Goal: Task Accomplishment & Management: Manage account settings

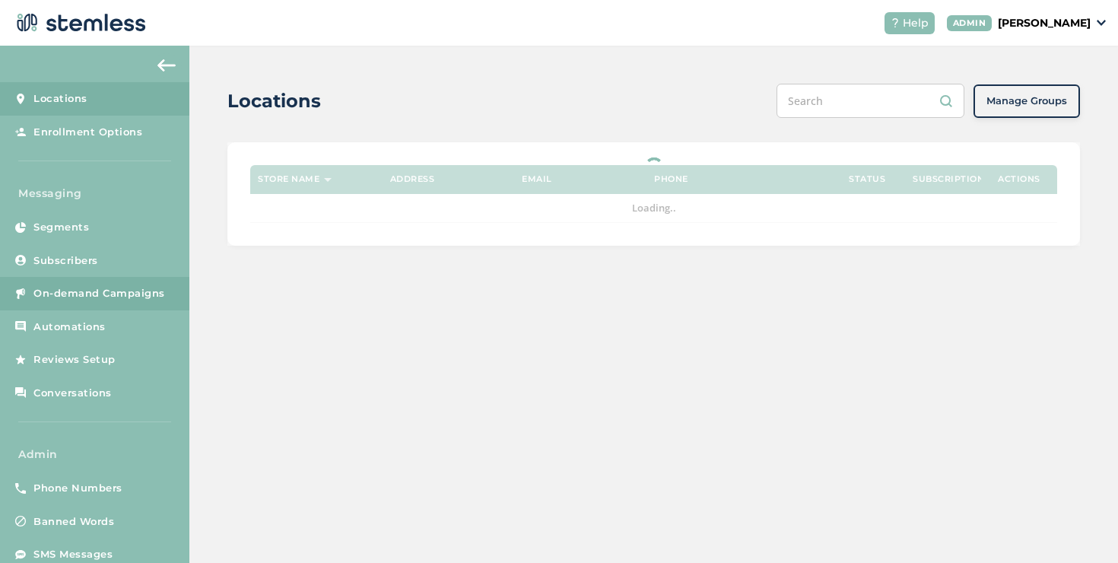
click at [135, 297] on span "On-demand Campaigns" at bounding box center [99, 293] width 132 height 15
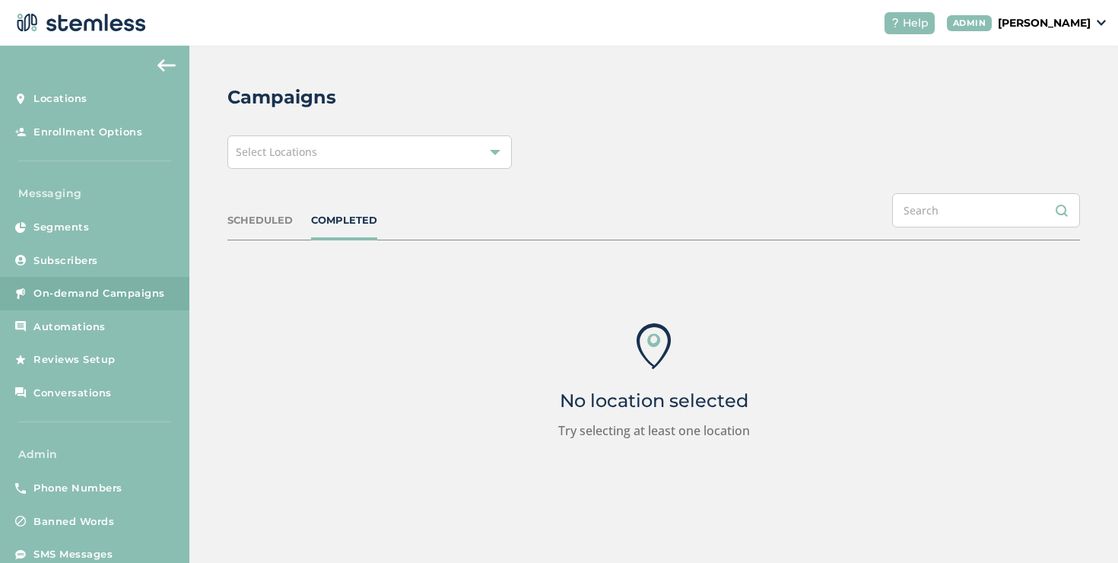
click at [339, 161] on div "Select Locations" at bounding box center [369, 151] width 285 height 33
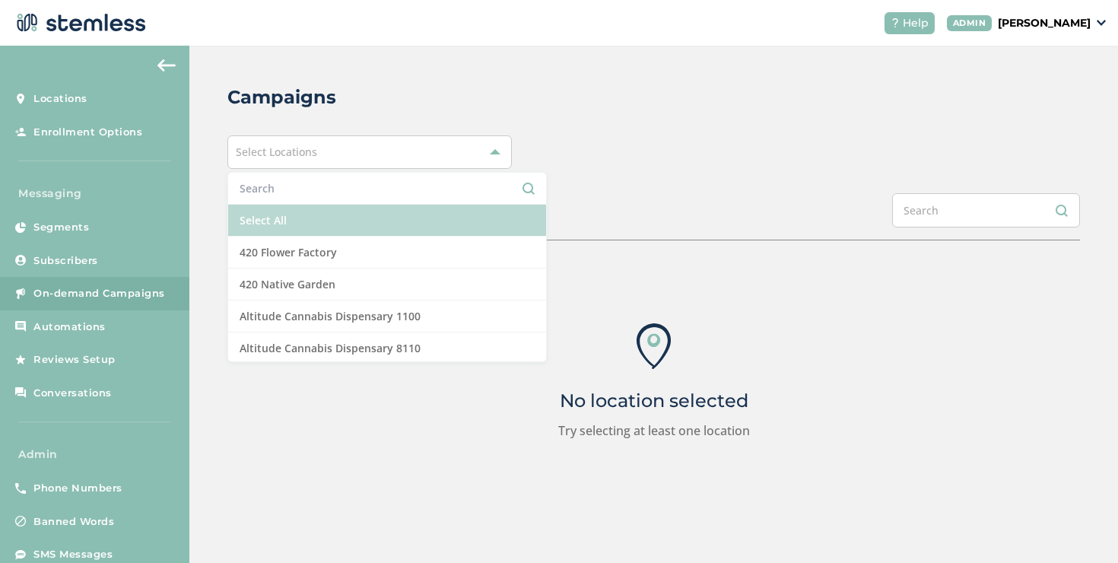
click at [287, 213] on li "Select All" at bounding box center [387, 221] width 318 height 32
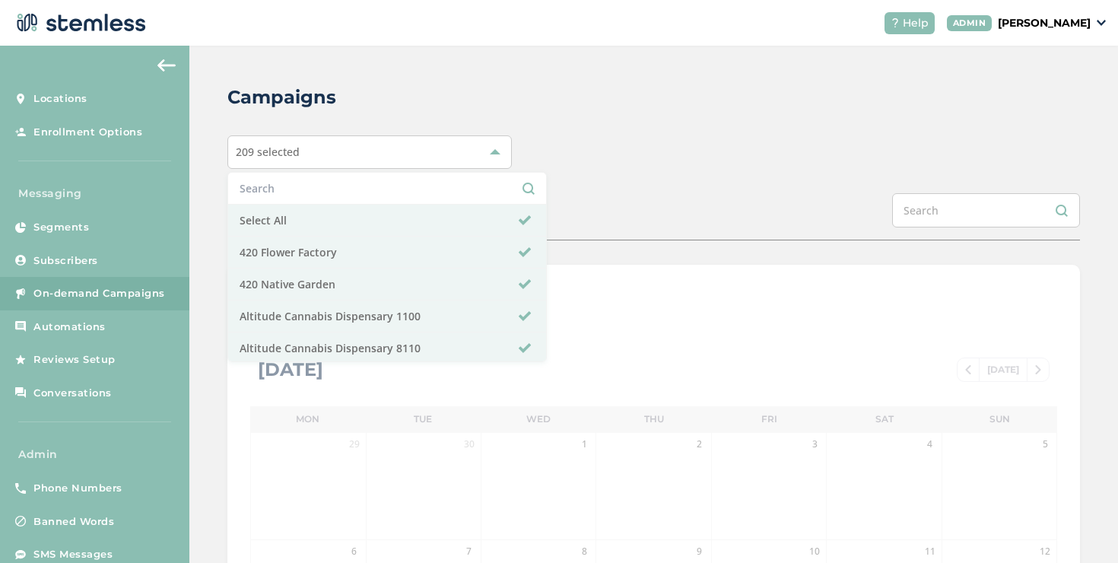
click at [209, 210] on div "Campaigns 209 selected Select All 420 Flower Factory 420 Native Garden Altitude…" at bounding box center [653, 538] width 929 height 984
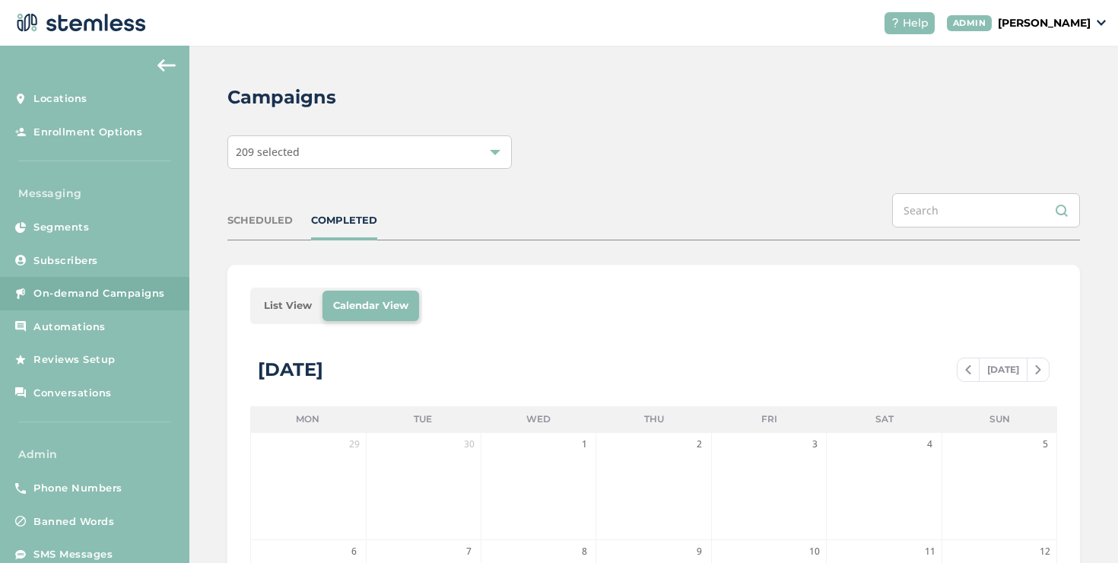
click at [282, 300] on li "List View" at bounding box center [287, 306] width 69 height 30
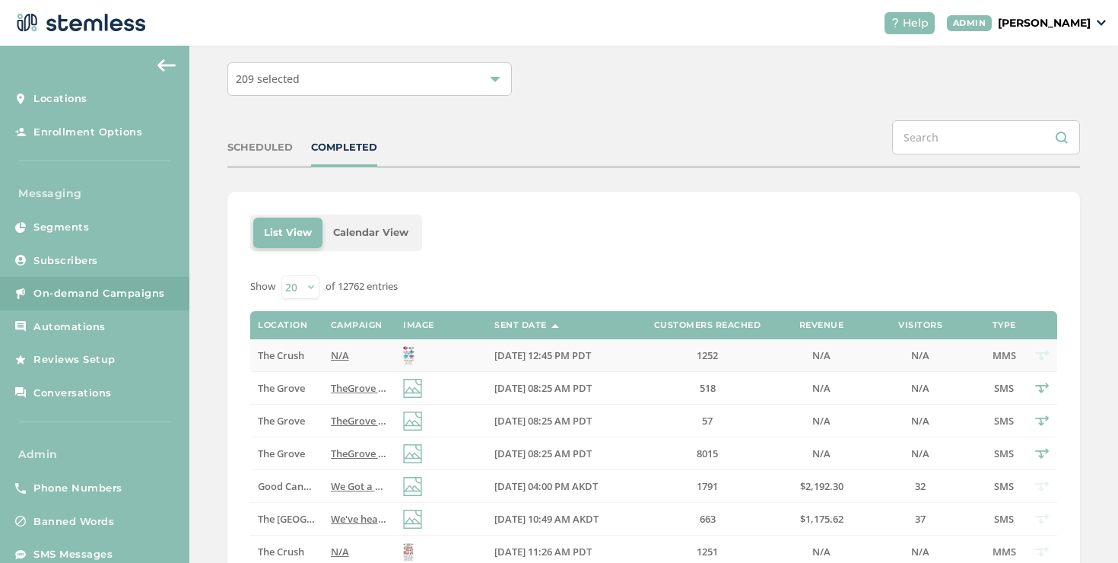
scroll to position [79, 0]
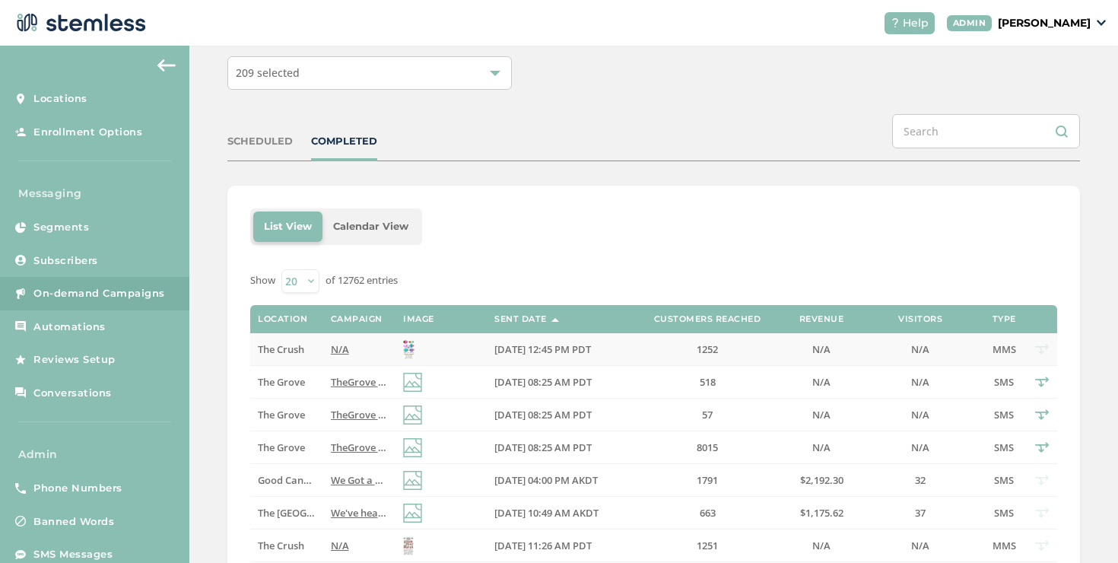
click at [352, 344] on label "N/A" at bounding box center [359, 349] width 57 height 13
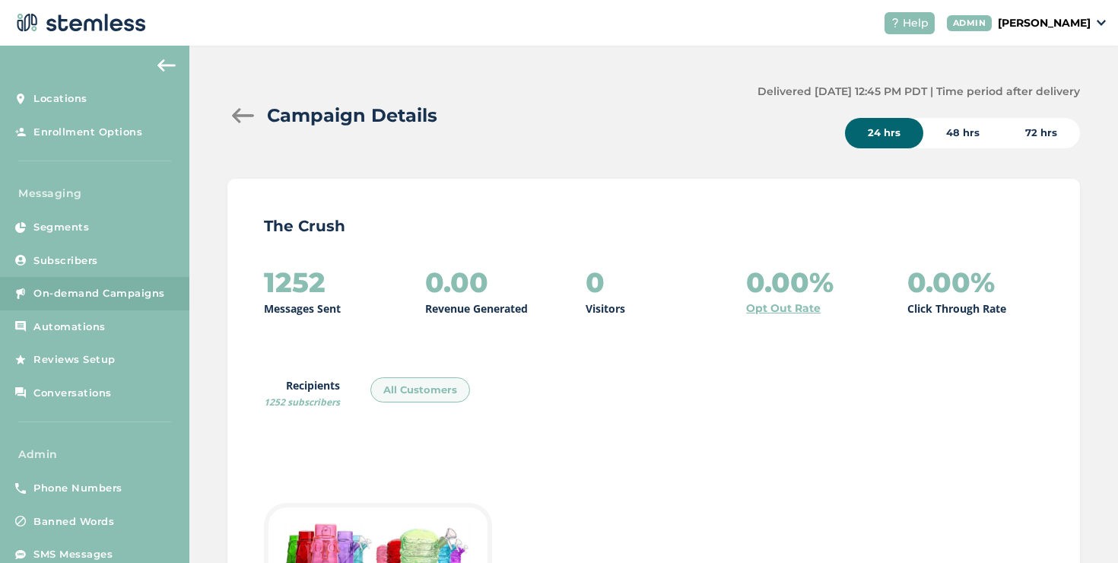
click at [245, 108] on div at bounding box center [242, 115] width 30 height 15
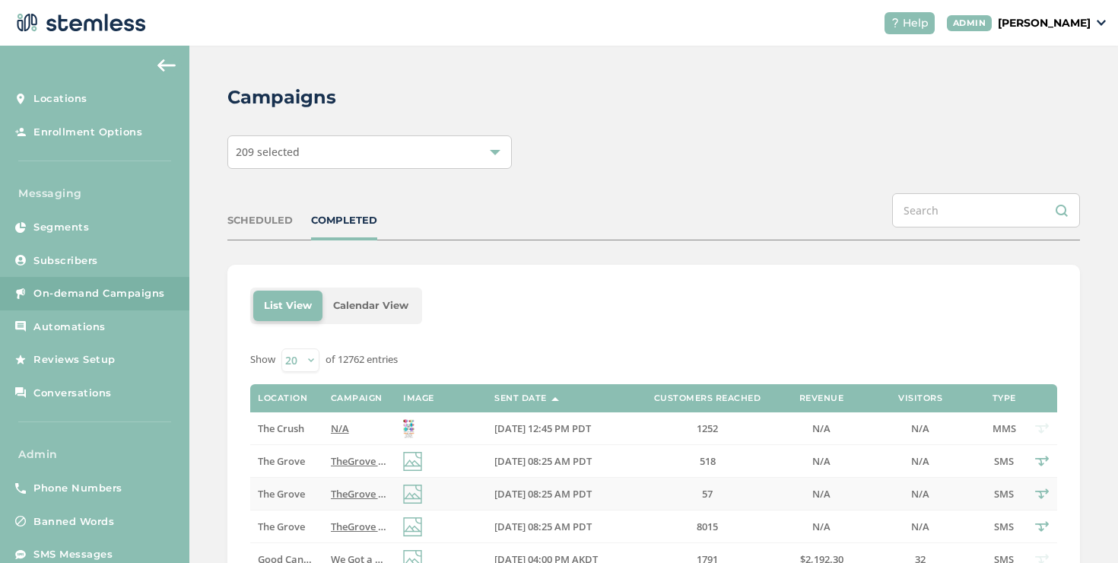
click at [348, 497] on span "TheGrove La Mesa: You have a new notification waiting for you, {first_name}! Re…" at bounding box center [560, 494] width 458 height 14
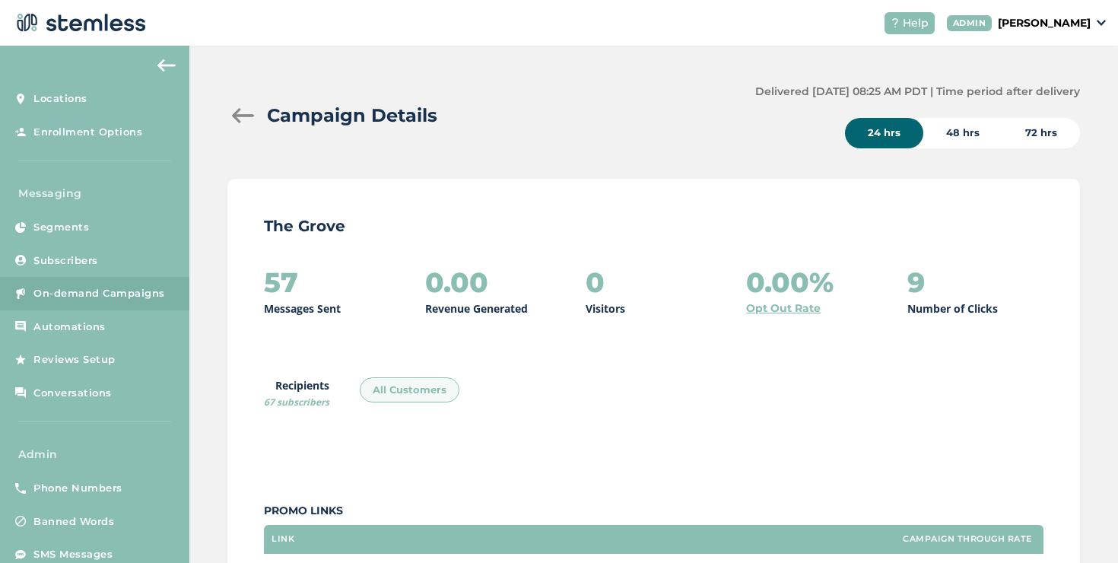
click at [250, 116] on div at bounding box center [242, 115] width 30 height 15
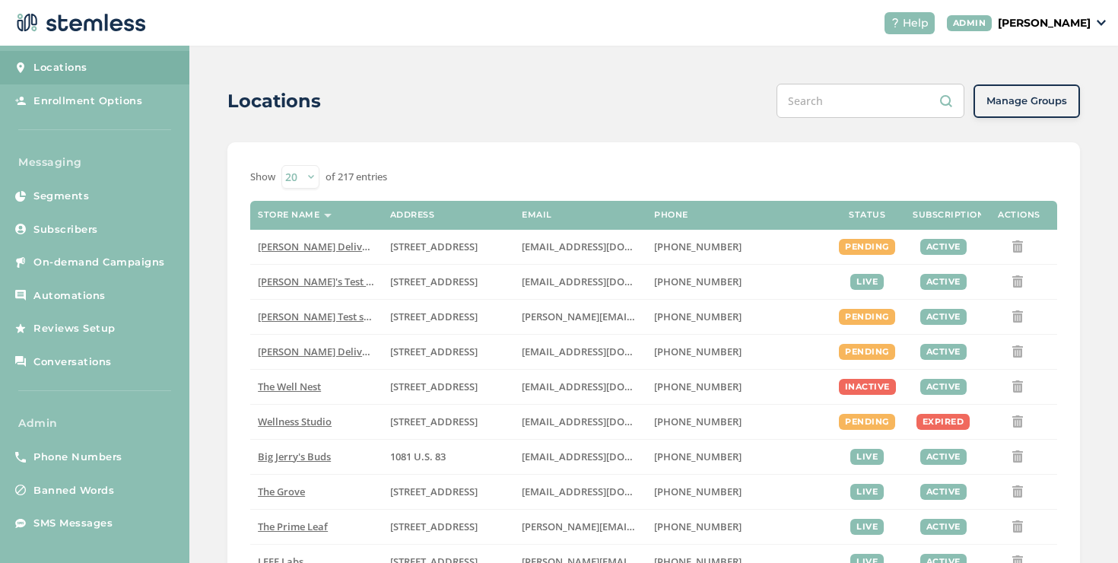
scroll to position [32, 0]
click at [131, 440] on link "Phone Numbers" at bounding box center [94, 456] width 189 height 33
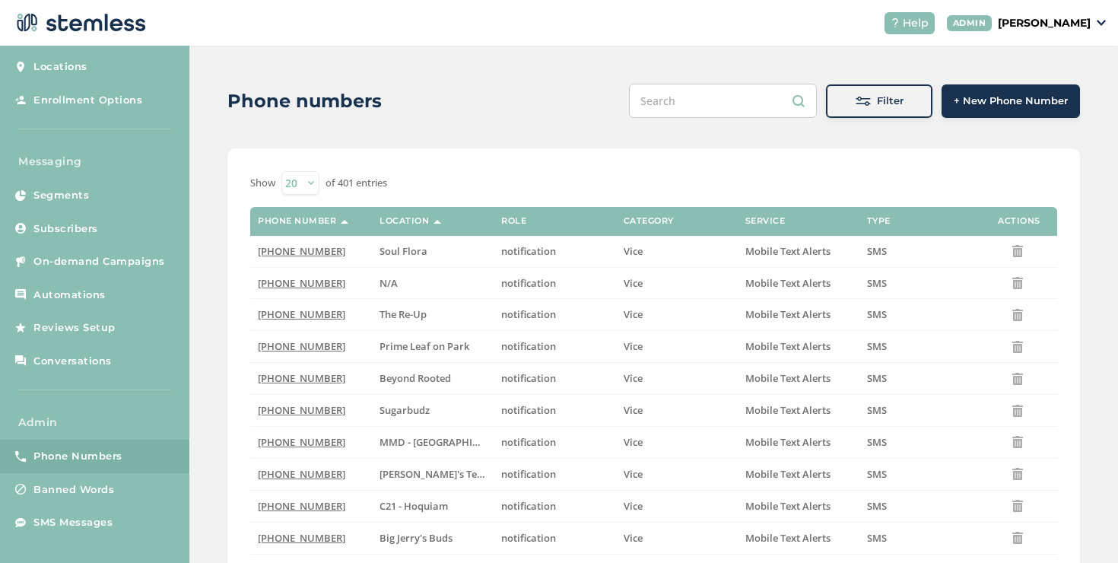
click at [840, 106] on div "Filter" at bounding box center [879, 101] width 82 height 15
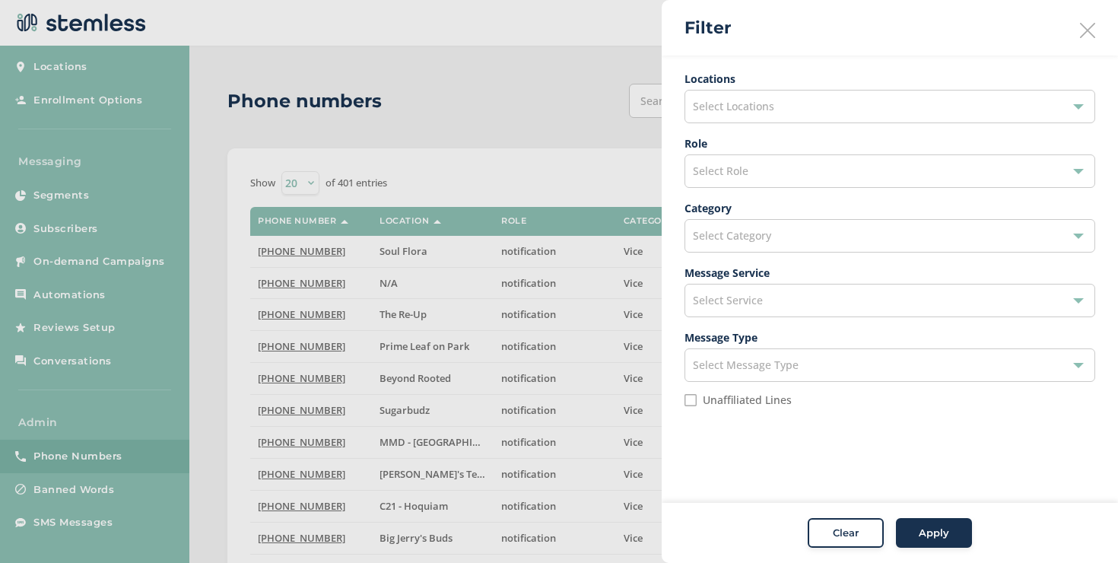
click at [796, 120] on div "Select Locations" at bounding box center [890, 106] width 411 height 33
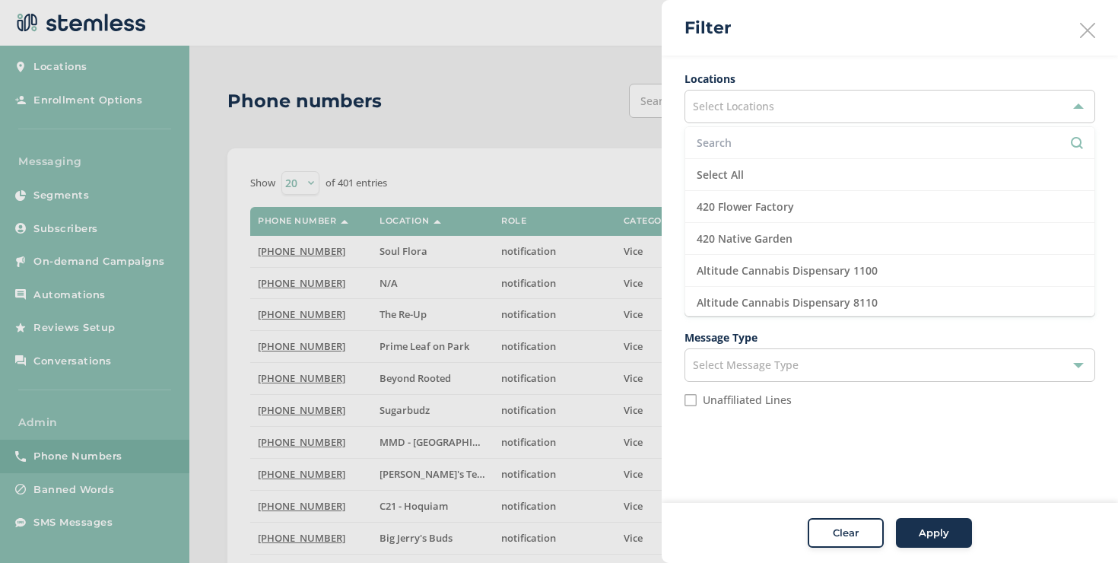
click at [765, 142] on input "text" at bounding box center [890, 143] width 386 height 16
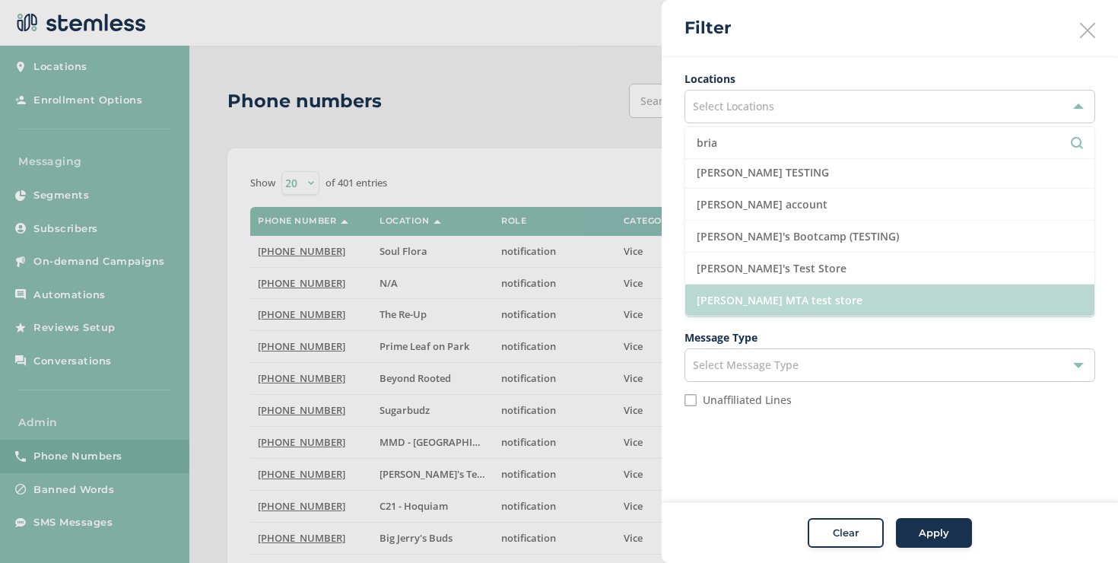
type input "bria"
click at [767, 299] on li "[PERSON_NAME] MTA test store" at bounding box center [889, 300] width 409 height 31
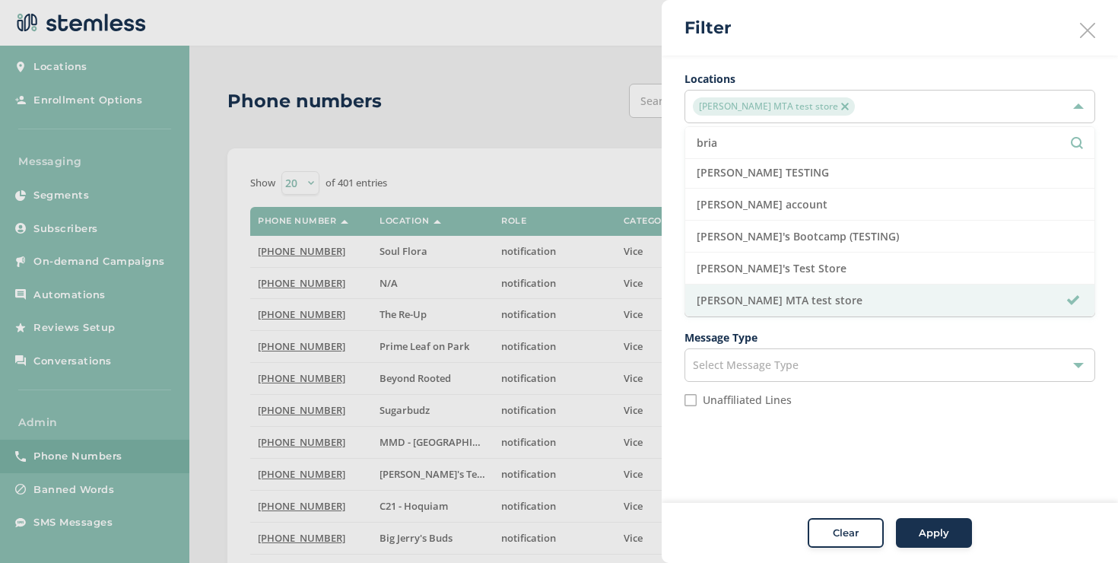
click at [899, 533] on button "Apply" at bounding box center [934, 533] width 76 height 30
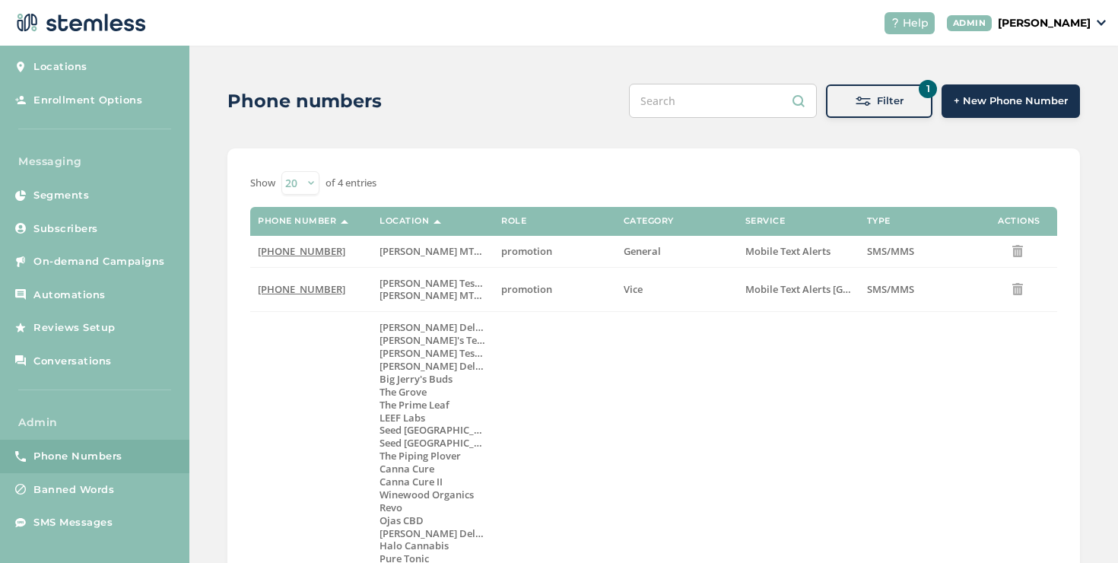
click at [826, 110] on button "1 Filter" at bounding box center [879, 100] width 107 height 33
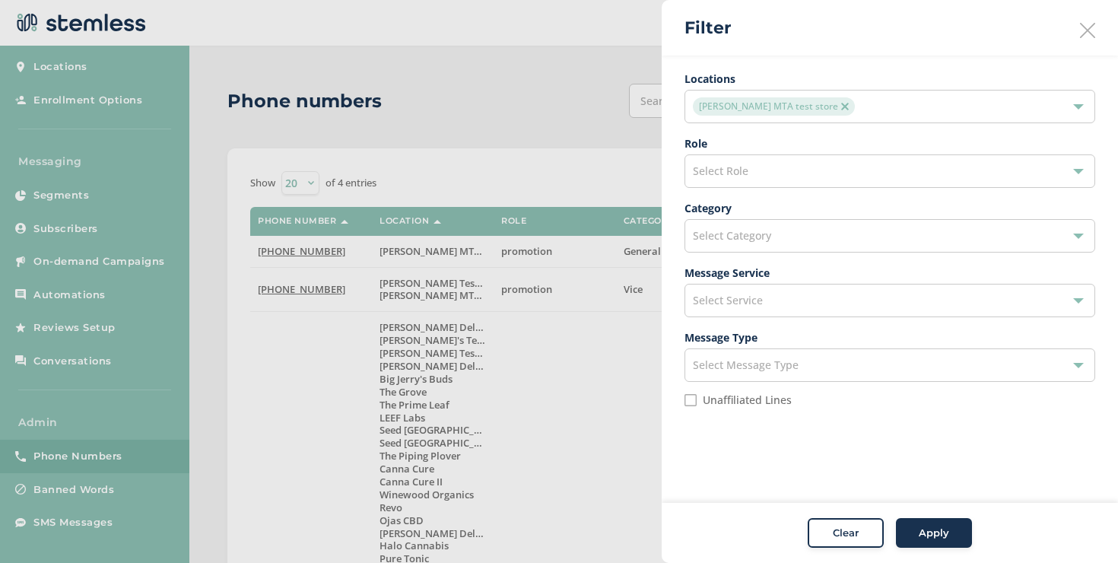
click at [820, 110] on div "[PERSON_NAME] MTA test store" at bounding box center [882, 106] width 379 height 18
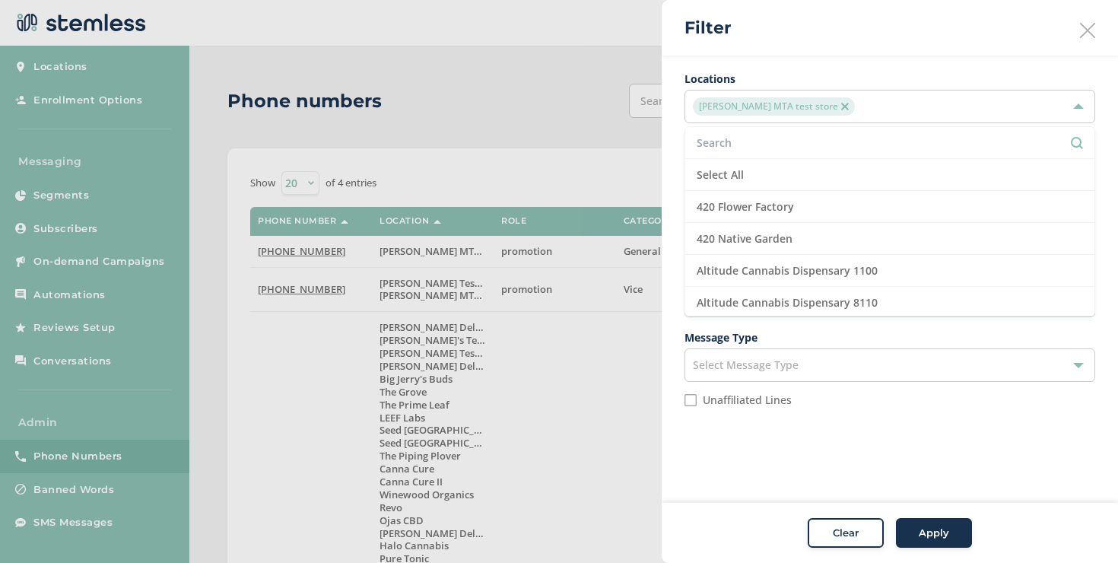
click at [841, 103] on img at bounding box center [845, 107] width 8 height 8
click at [796, 105] on div "Select Locations" at bounding box center [890, 106] width 411 height 33
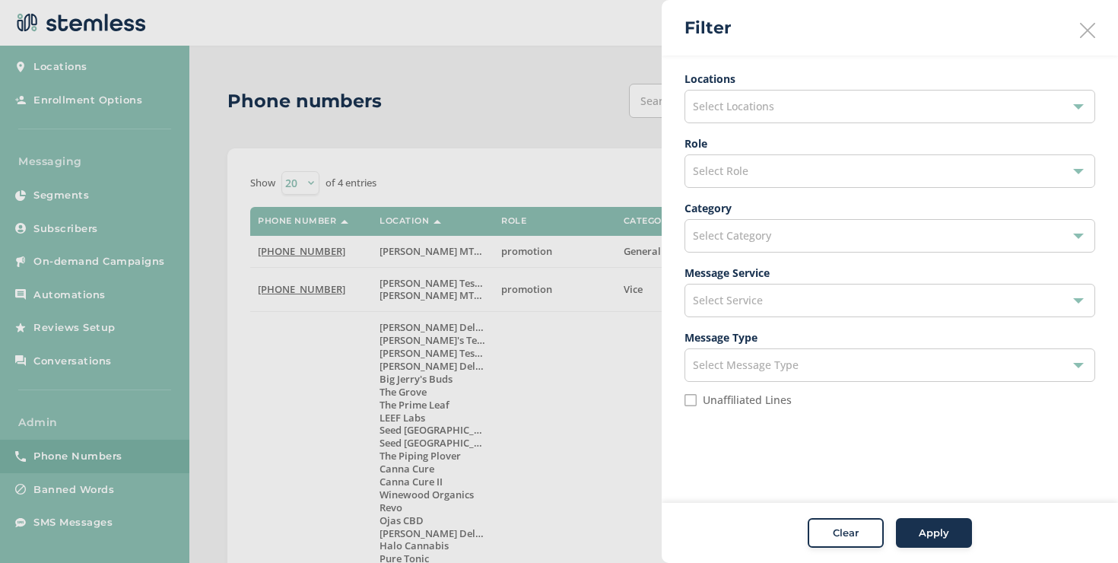
click at [796, 105] on div "Select Locations" at bounding box center [890, 106] width 411 height 33
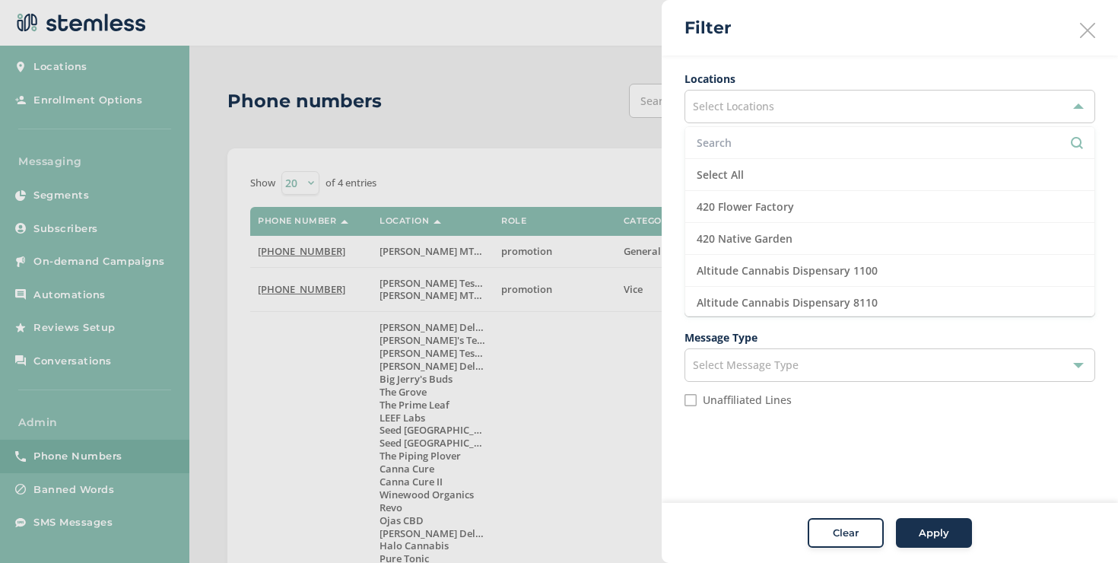
click at [780, 135] on input "text" at bounding box center [890, 143] width 386 height 16
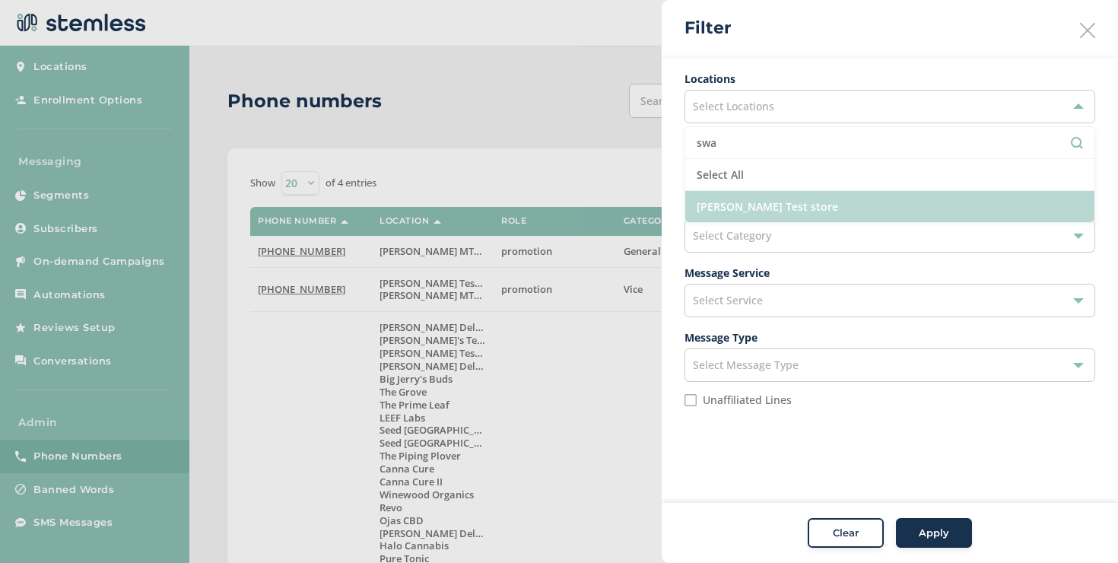
type input "swa"
click at [746, 205] on li "[PERSON_NAME] Test store" at bounding box center [889, 206] width 409 height 31
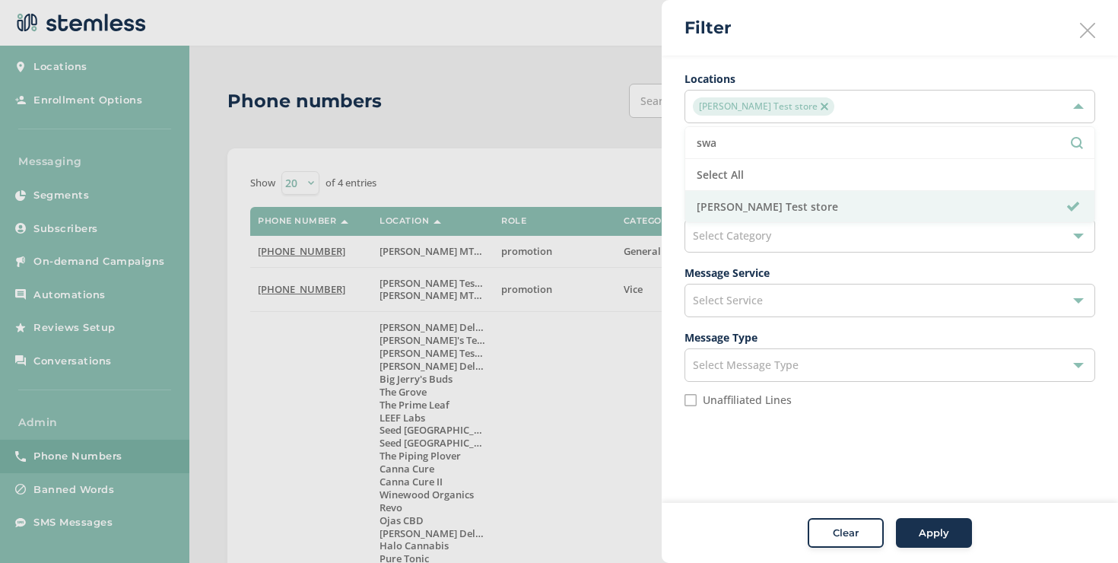
click at [921, 533] on span "Apply" at bounding box center [934, 533] width 30 height 15
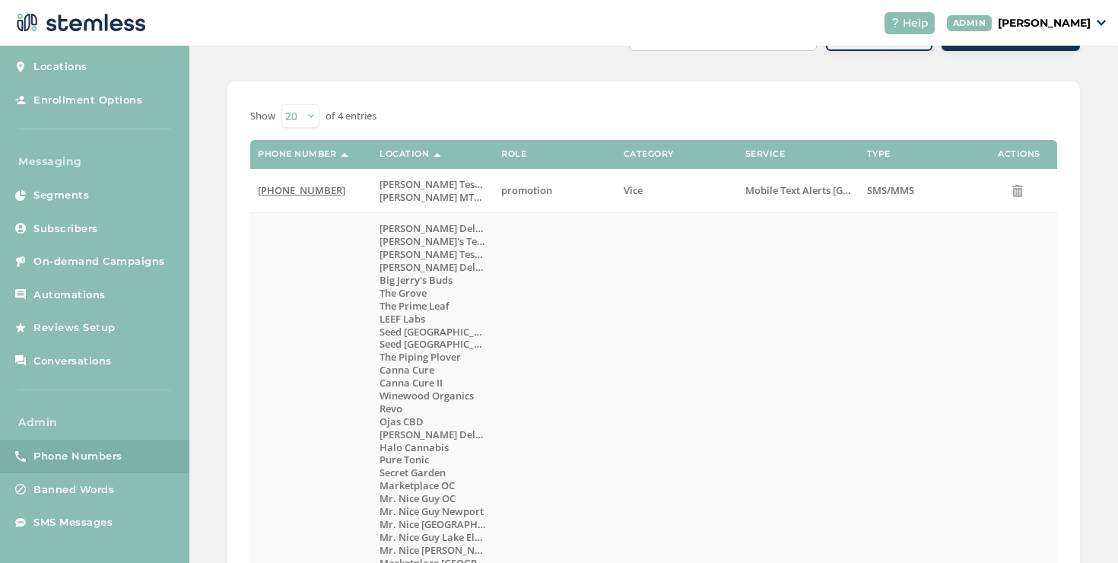
scroll to position [0, 0]
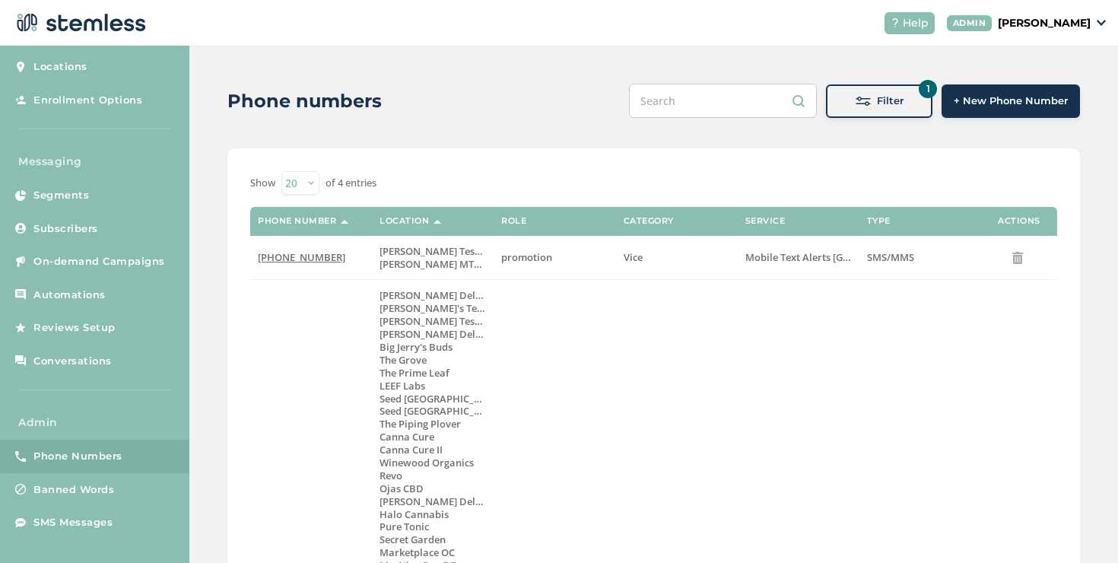
click at [856, 96] on span at bounding box center [863, 101] width 15 height 15
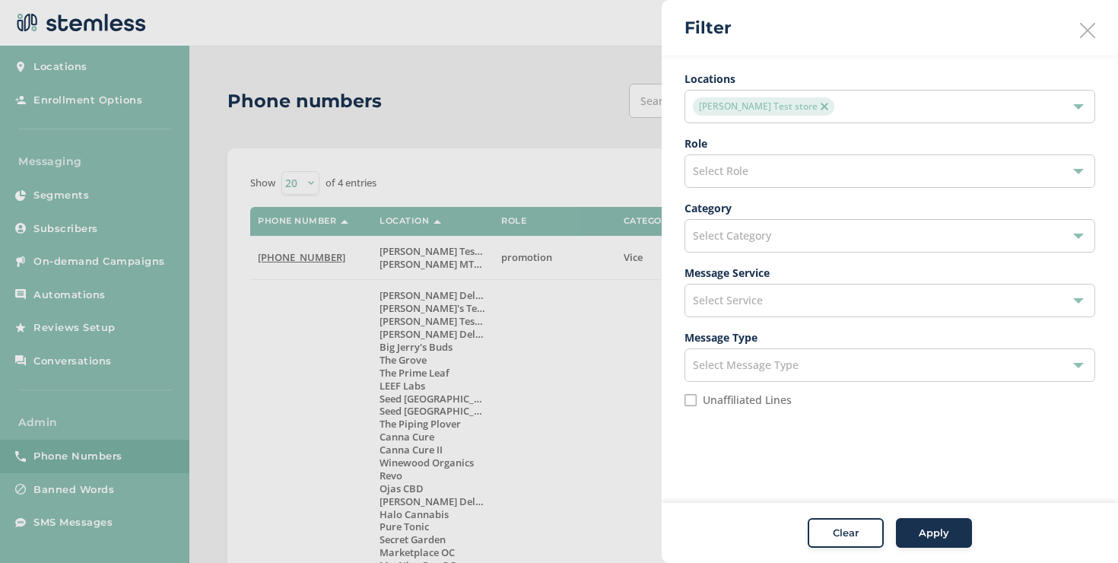
click at [821, 104] on img at bounding box center [825, 107] width 8 height 8
click at [785, 105] on div "Select Locations" at bounding box center [890, 106] width 411 height 33
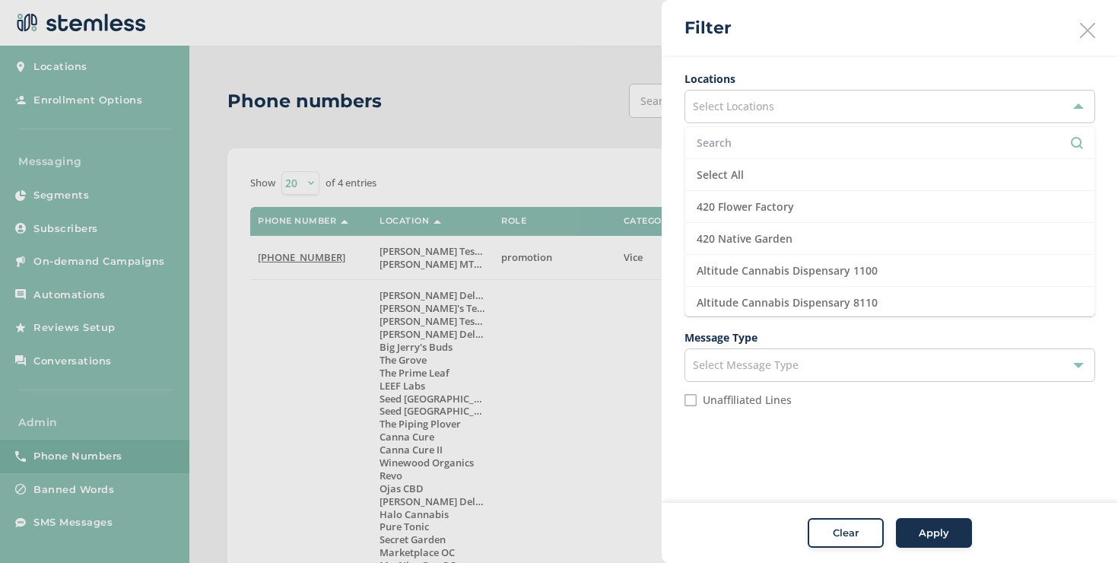
click at [768, 132] on li at bounding box center [889, 143] width 409 height 32
click at [768, 137] on input "text" at bounding box center [890, 143] width 386 height 16
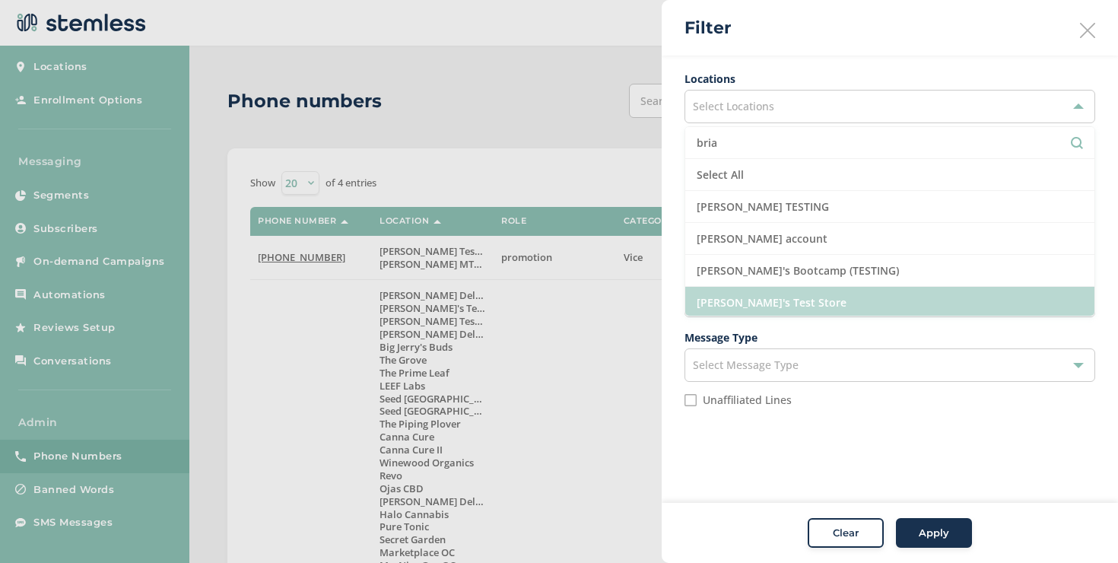
type input "bria"
click at [718, 300] on li "[PERSON_NAME]'s Test Store" at bounding box center [889, 303] width 409 height 32
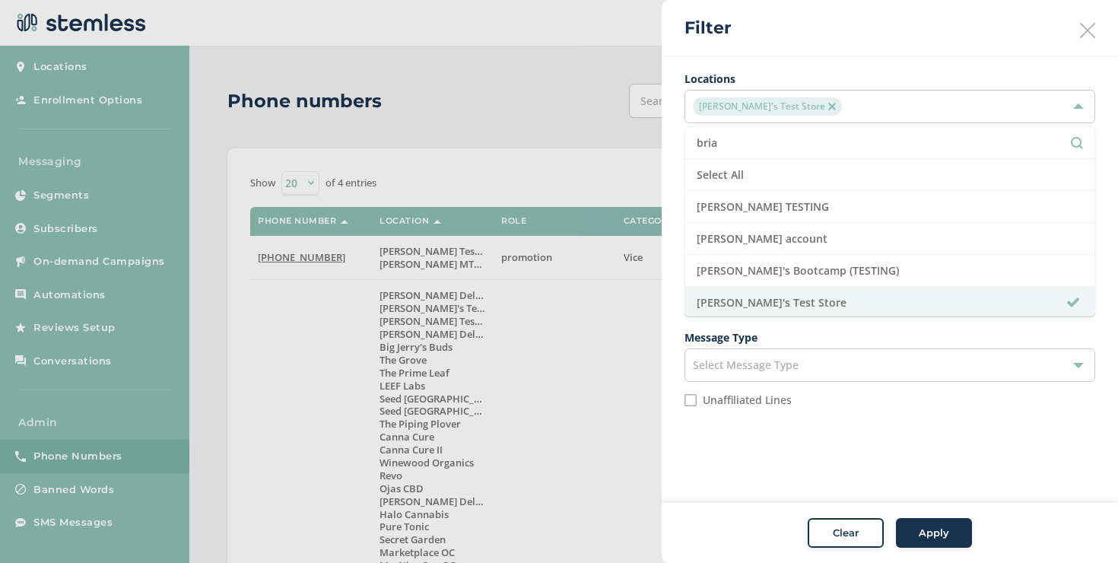
click at [914, 536] on div "Apply" at bounding box center [934, 533] width 55 height 15
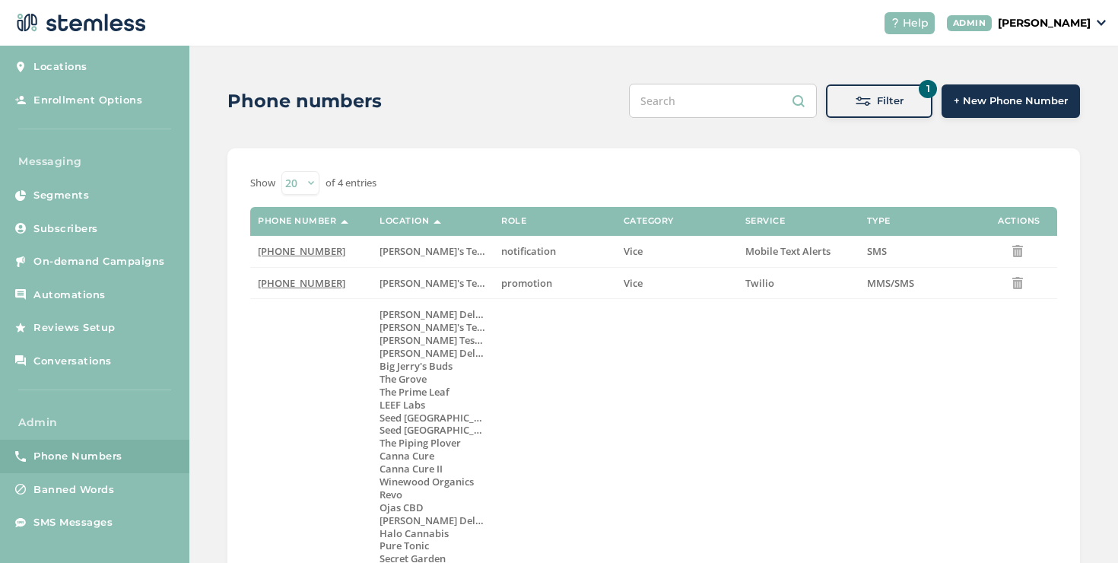
click at [873, 112] on button "1 Filter" at bounding box center [879, 100] width 107 height 33
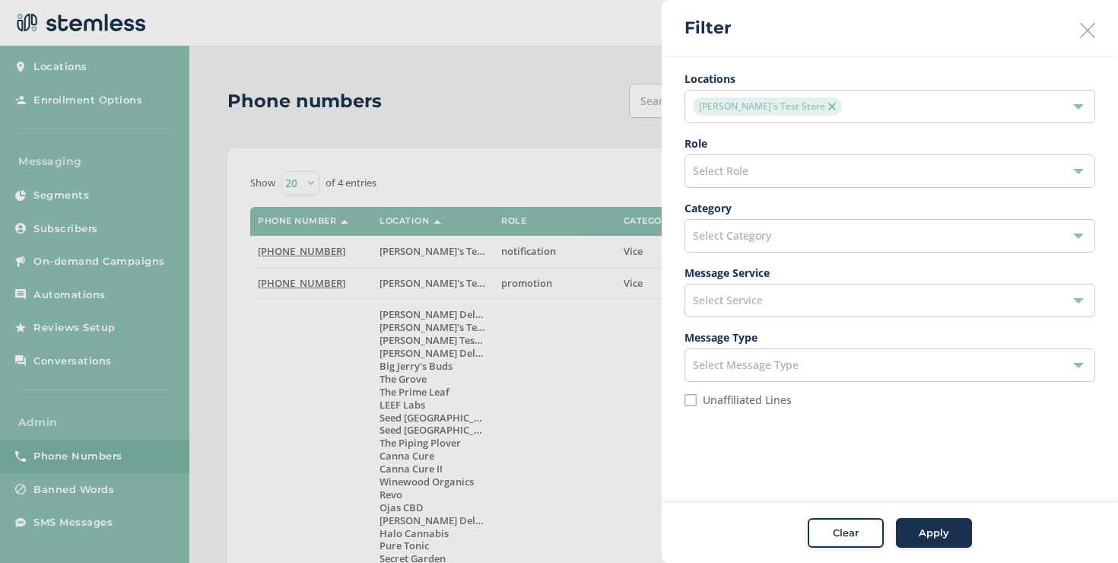
click at [789, 110] on span "[PERSON_NAME]'s Test Store" at bounding box center [767, 106] width 149 height 18
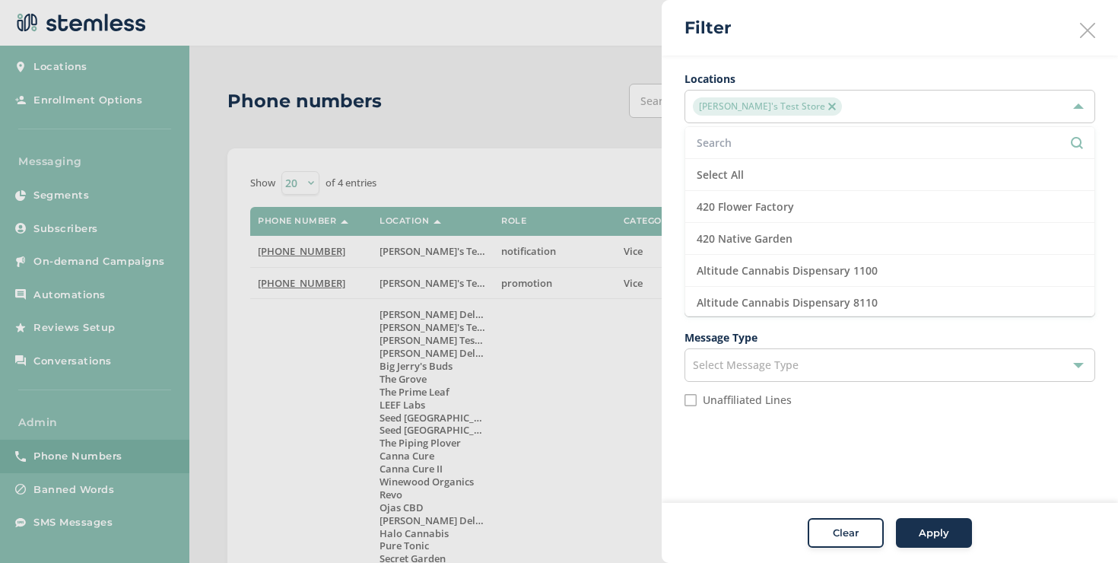
click at [828, 107] on img at bounding box center [832, 107] width 8 height 8
click at [781, 112] on div "Select Locations" at bounding box center [890, 106] width 411 height 33
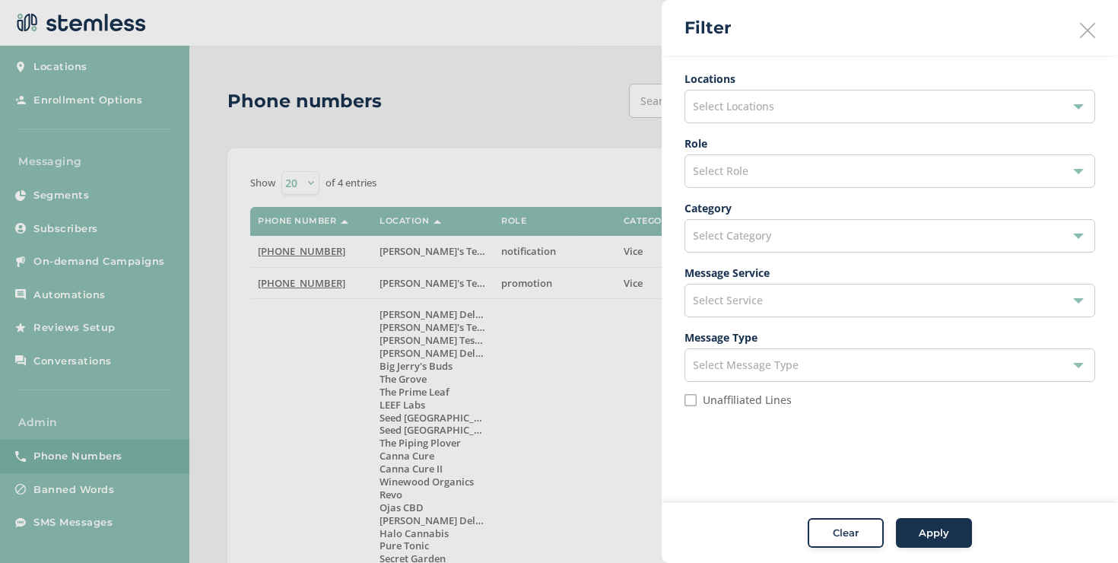
click at [781, 114] on div "Select Locations" at bounding box center [890, 106] width 411 height 33
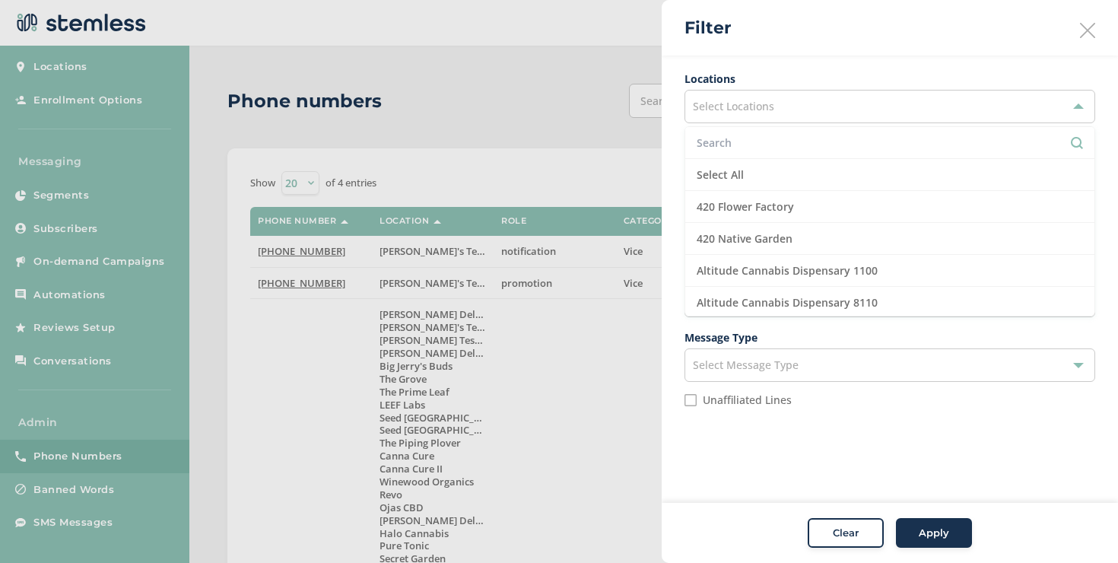
click at [776, 136] on input "text" at bounding box center [890, 143] width 386 height 16
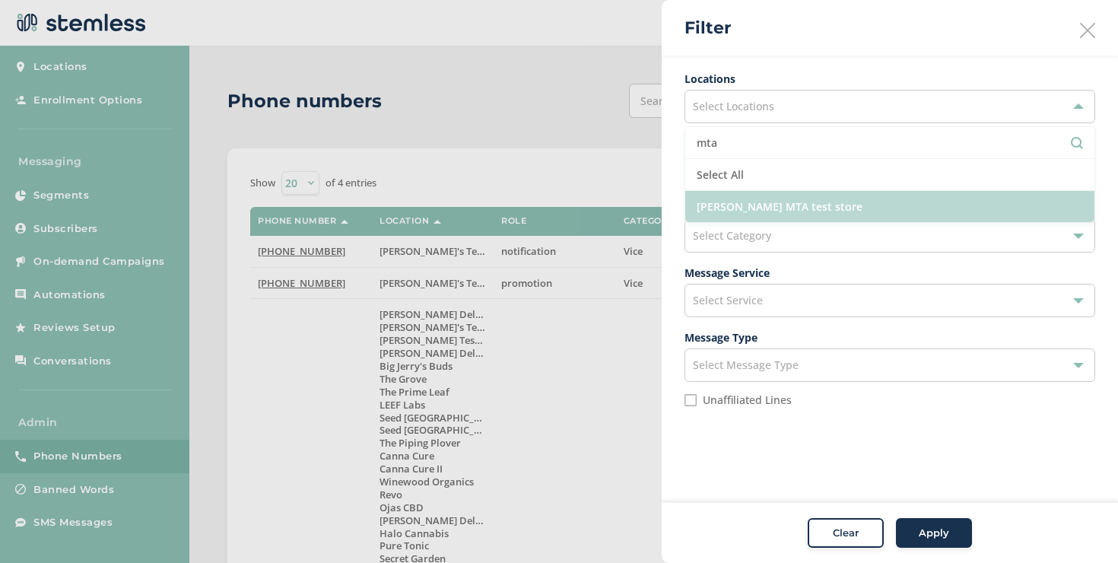
type input "mta"
click at [816, 193] on li "[PERSON_NAME] MTA test store" at bounding box center [889, 206] width 409 height 31
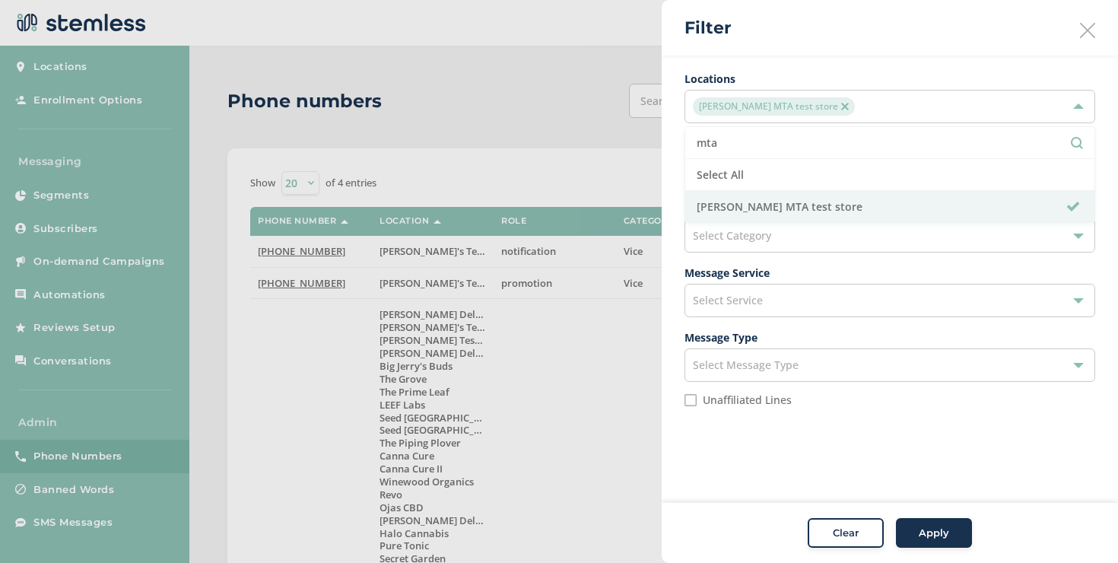
click at [895, 535] on div "Clear Apply" at bounding box center [890, 533] width 396 height 30
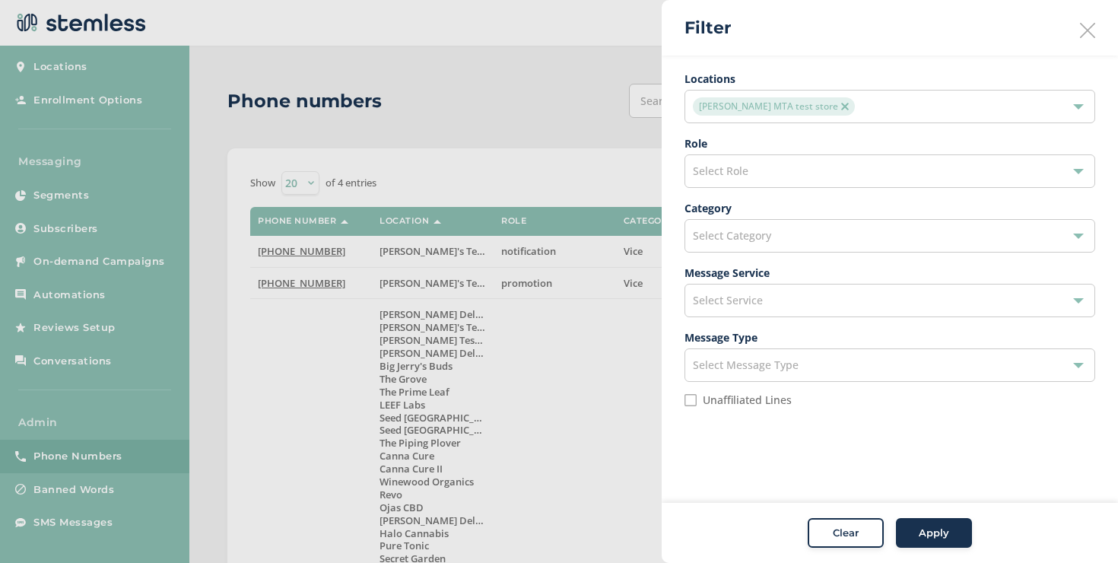
click at [918, 524] on button "Apply" at bounding box center [934, 533] width 76 height 30
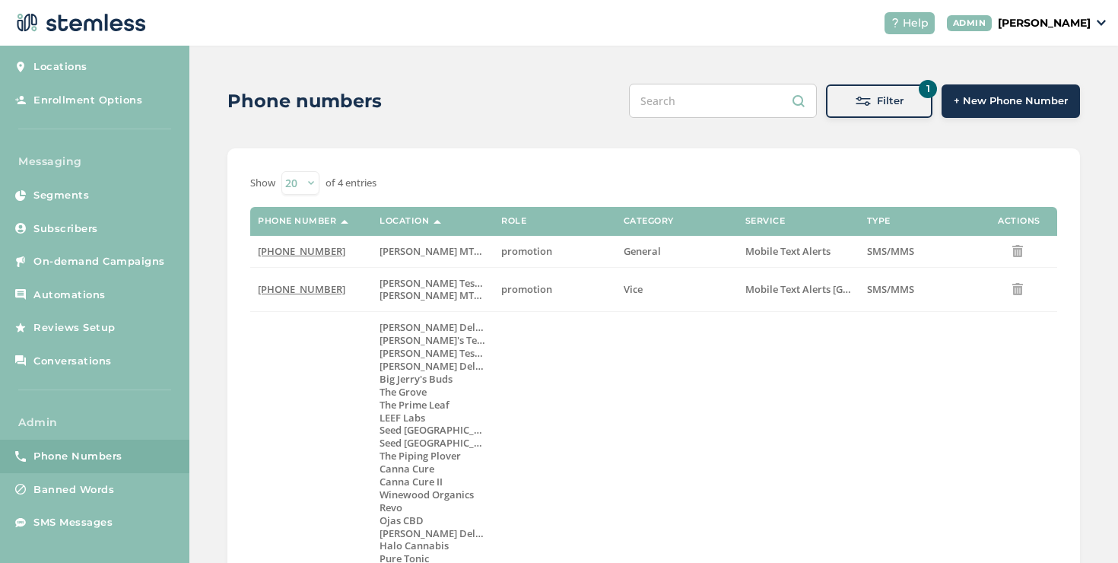
click at [1029, 29] on p "[PERSON_NAME]" at bounding box center [1044, 23] width 93 height 16
click at [1030, 104] on span "Impersonate" at bounding box center [1052, 109] width 75 height 15
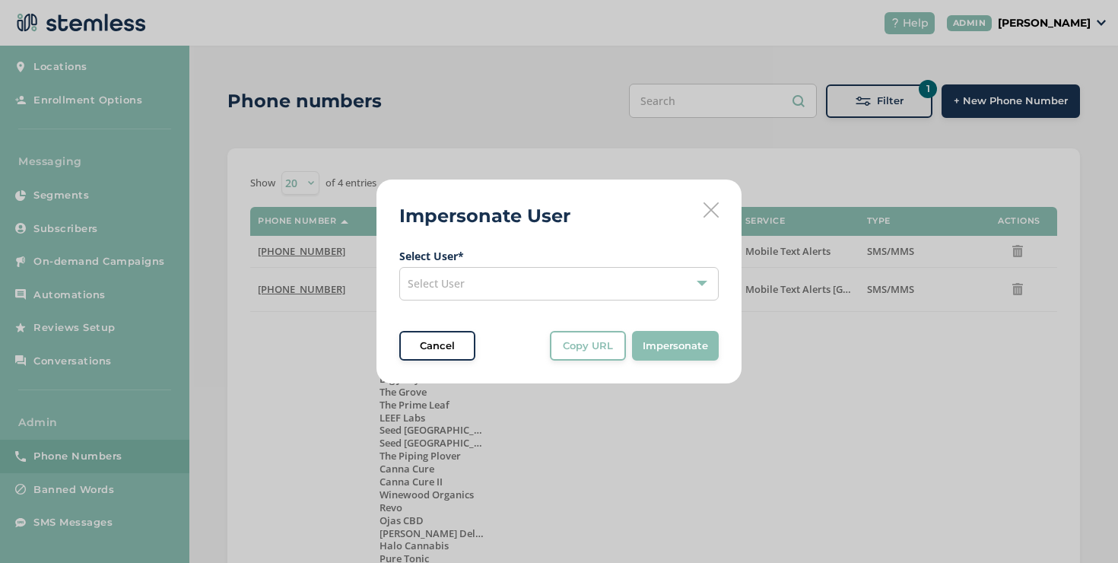
click at [558, 276] on div "Select User" at bounding box center [559, 283] width 320 height 33
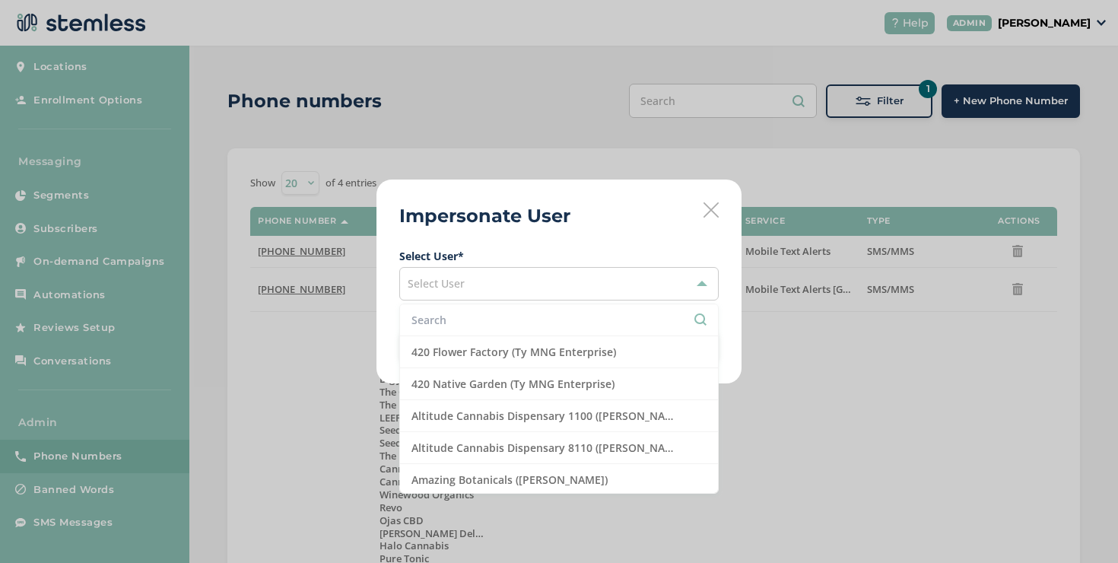
click at [532, 307] on li at bounding box center [559, 320] width 318 height 32
click at [532, 310] on li at bounding box center [559, 320] width 318 height 32
click at [533, 313] on input "text" at bounding box center [559, 320] width 295 height 16
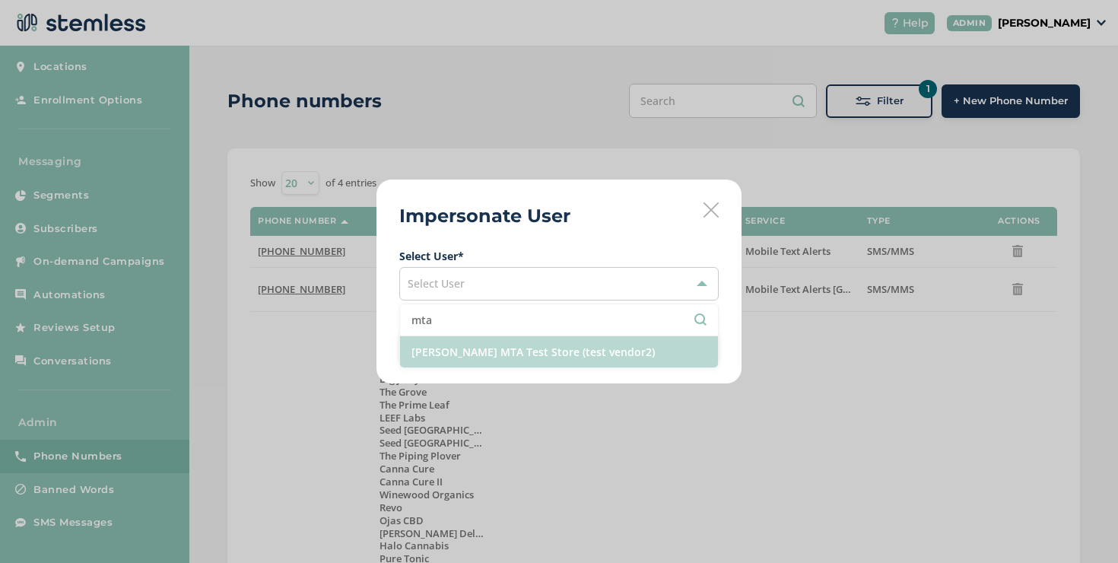
type input "mta"
click at [532, 344] on li "[PERSON_NAME] MTA Test Store (test vendor2)" at bounding box center [559, 351] width 318 height 31
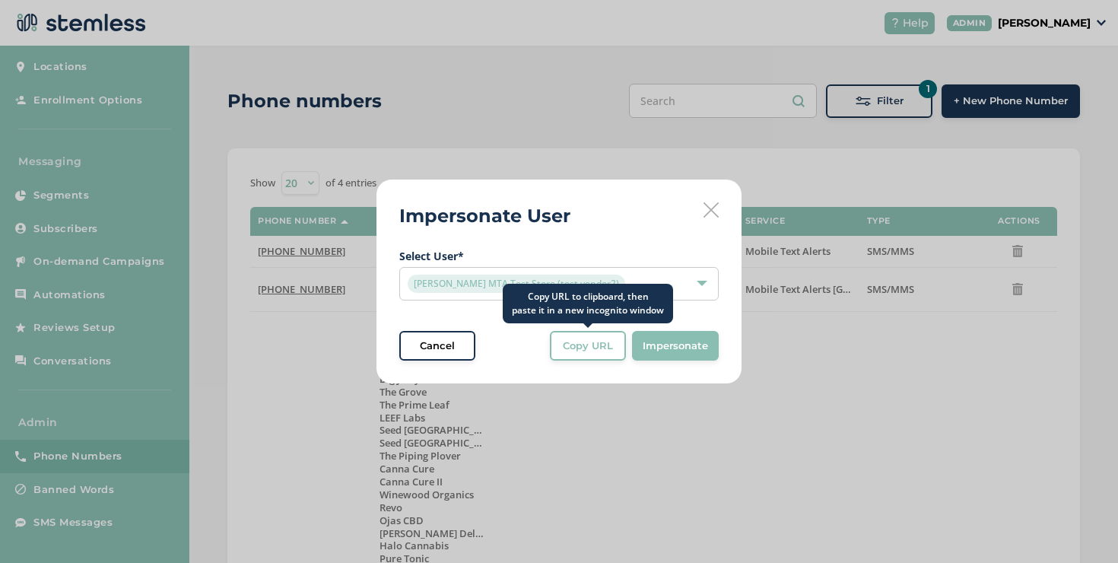
click at [576, 340] on span "Copy URL" at bounding box center [588, 346] width 50 height 15
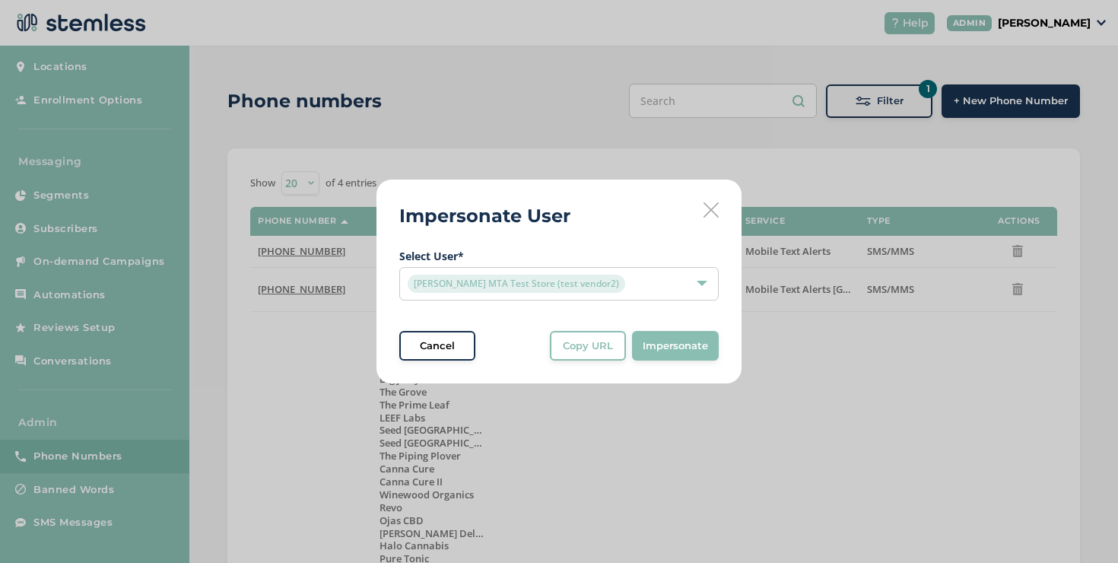
click at [602, 271] on div "[PERSON_NAME] MTA Test Store (test vendor2)" at bounding box center [559, 283] width 320 height 33
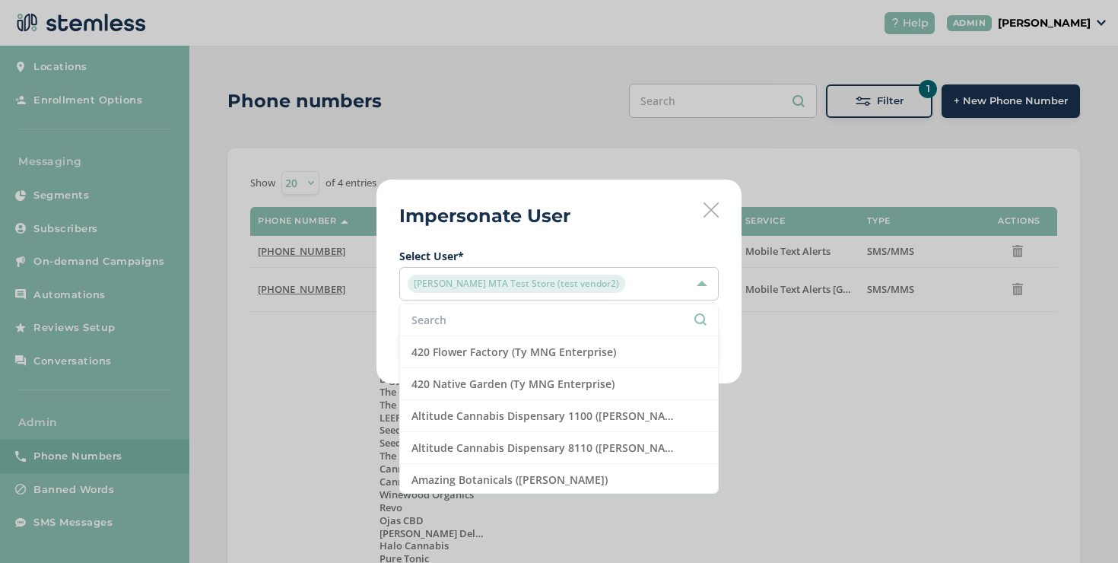
click at [550, 310] on li at bounding box center [559, 320] width 318 height 32
click at [549, 313] on input "text" at bounding box center [559, 320] width 295 height 16
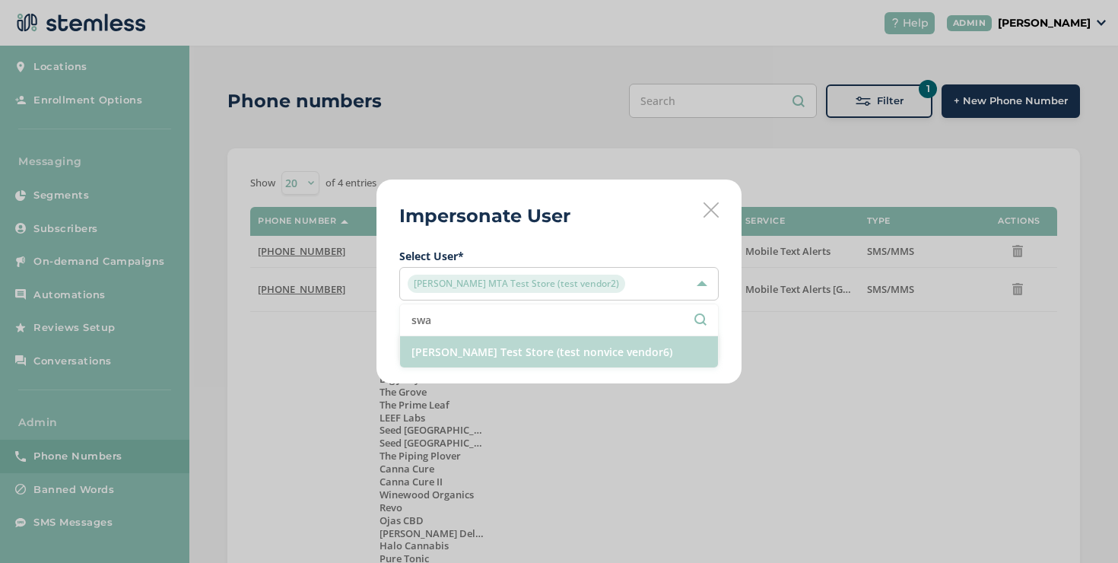
type input "swa"
click at [492, 344] on li "[PERSON_NAME] Test Store (test nonvice vendor6)" at bounding box center [559, 351] width 318 height 31
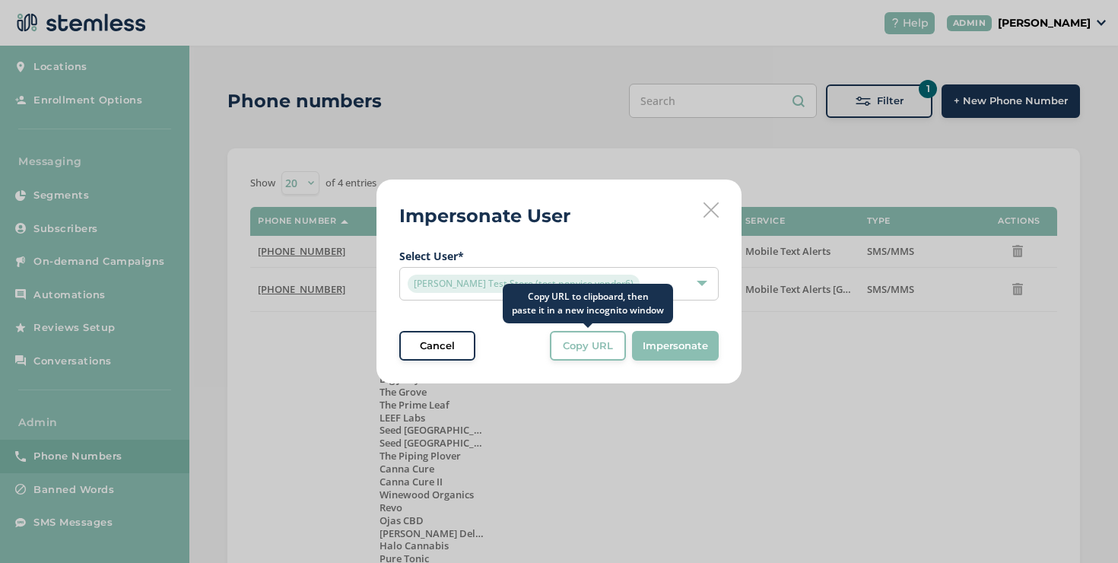
click at [584, 345] on span "Copy URL" at bounding box center [588, 346] width 50 height 15
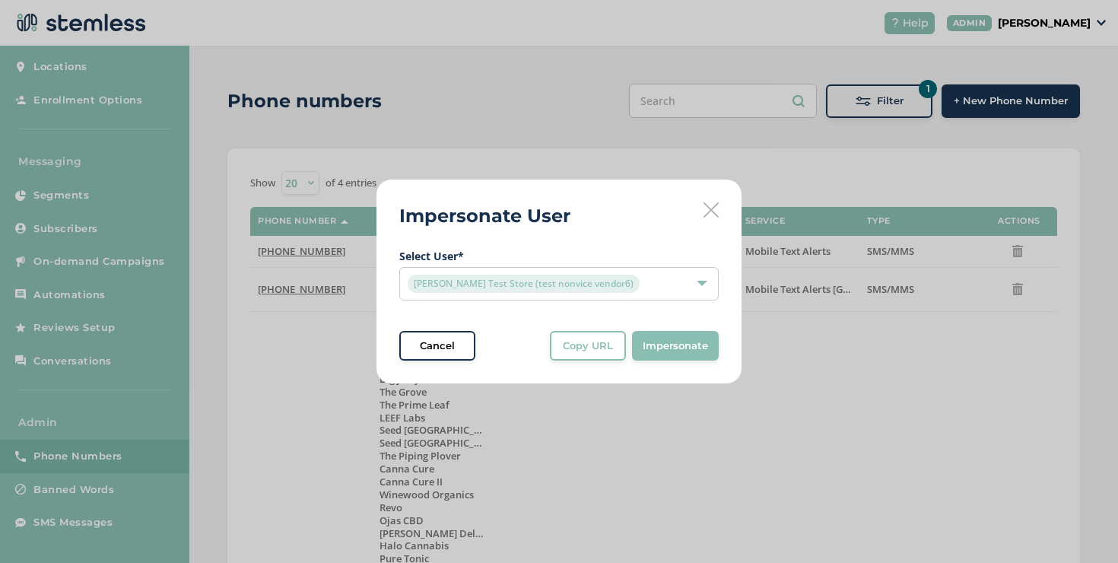
click at [444, 339] on span "Cancel" at bounding box center [437, 346] width 35 height 15
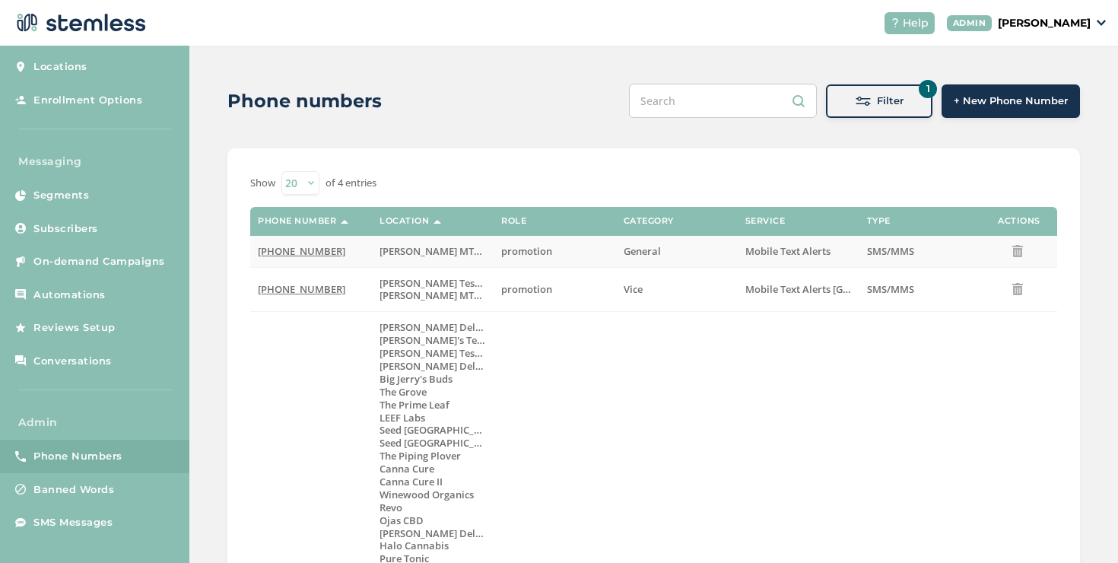
click at [316, 253] on span "[PHONE_NUMBER]" at bounding box center [301, 251] width 87 height 14
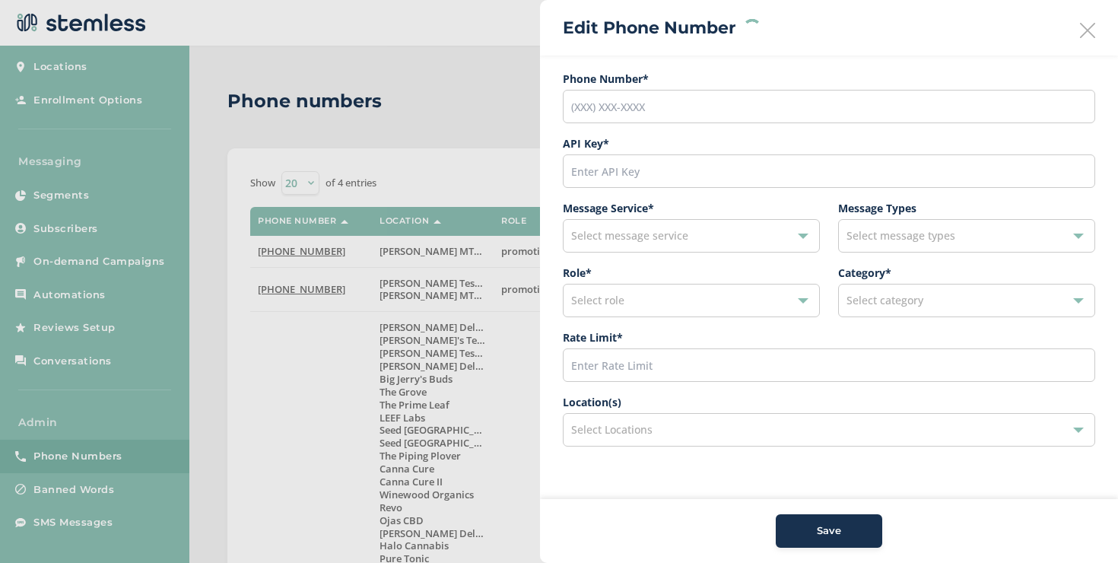
click at [667, 425] on div "Select Locations" at bounding box center [829, 429] width 533 height 33
type input "[PHONE_NUMBER]"
type input "45276"
type input "200"
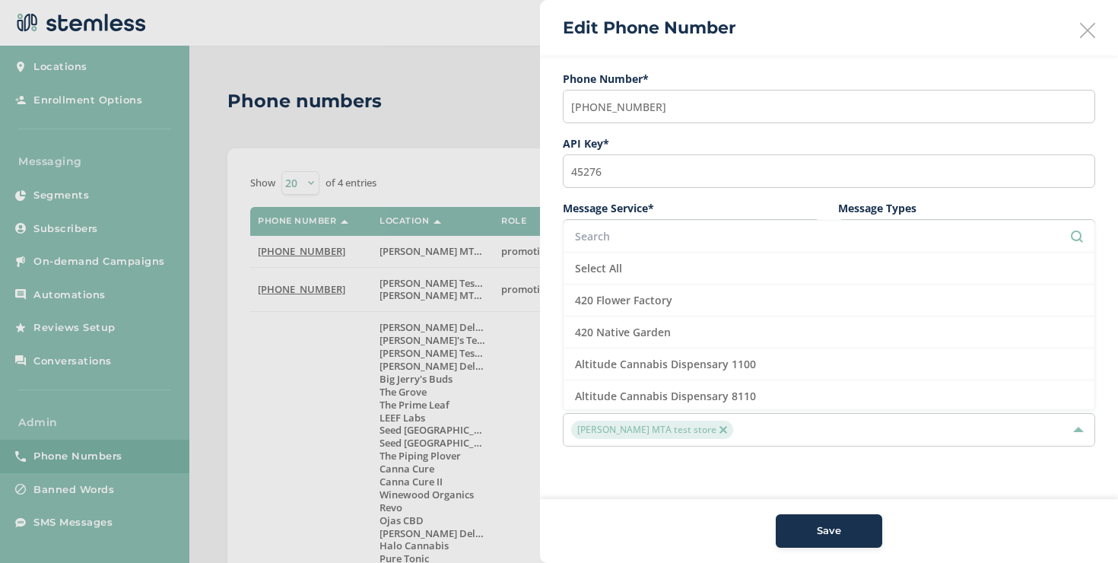
click at [591, 243] on input "text" at bounding box center [829, 236] width 508 height 16
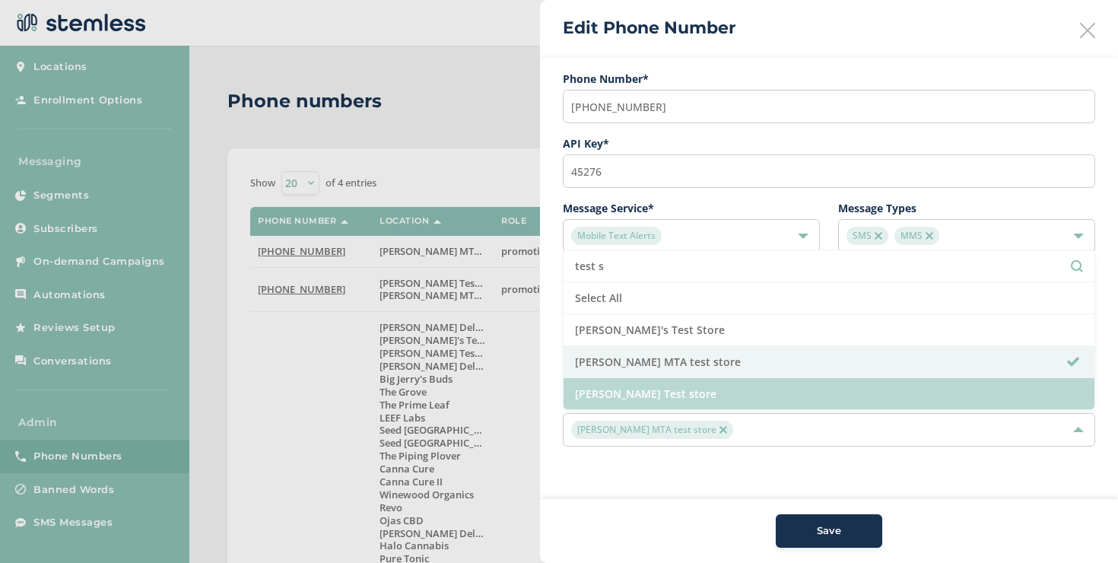
type input "test s"
click at [662, 389] on li "[PERSON_NAME] Test store" at bounding box center [829, 393] width 531 height 31
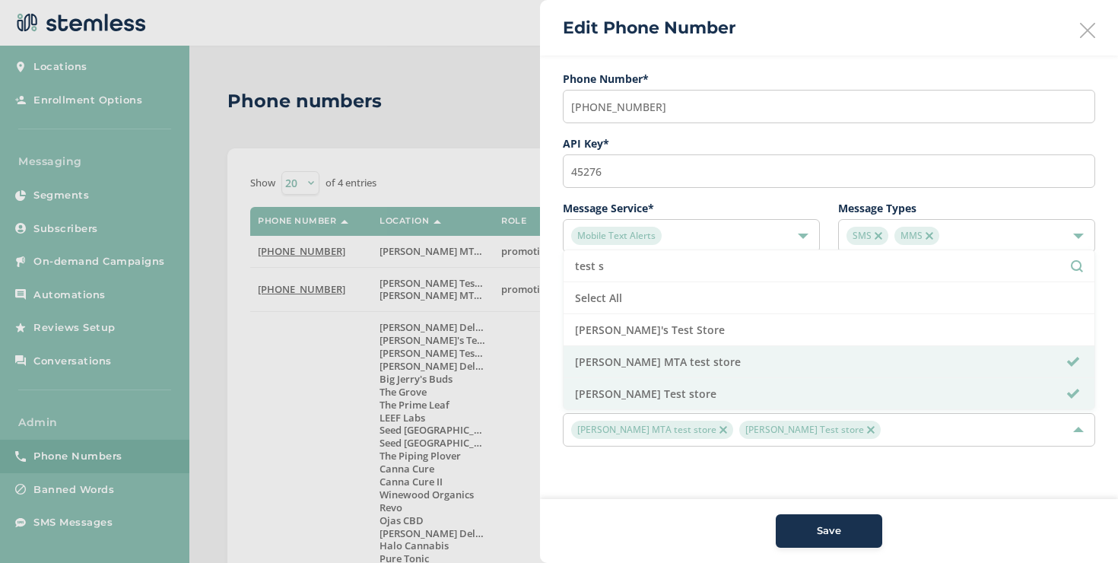
click at [828, 529] on span "Save" at bounding box center [829, 530] width 24 height 15
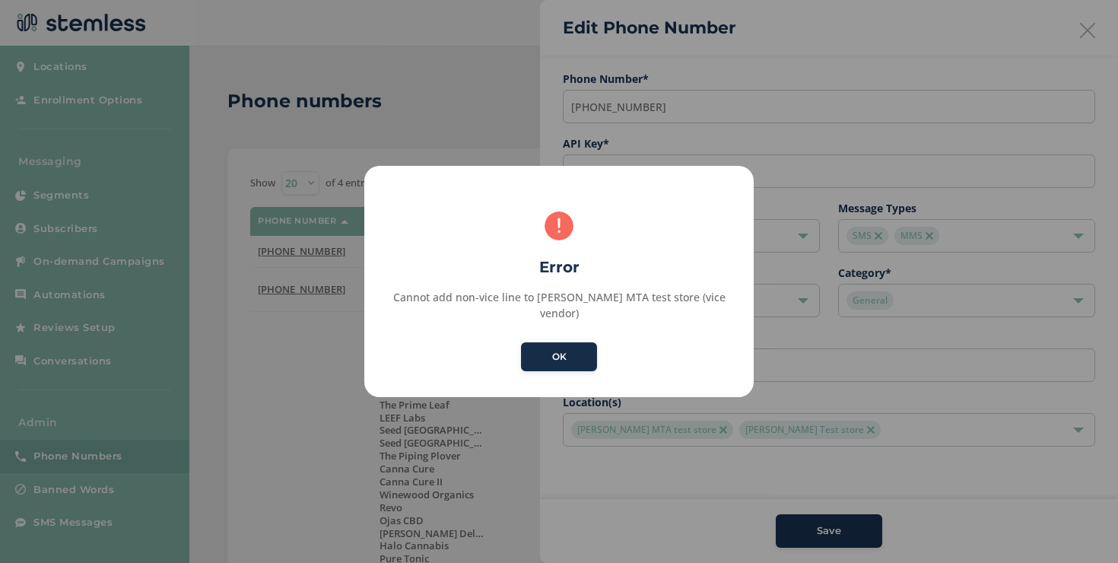
click at [560, 355] on button "OK" at bounding box center [559, 356] width 76 height 29
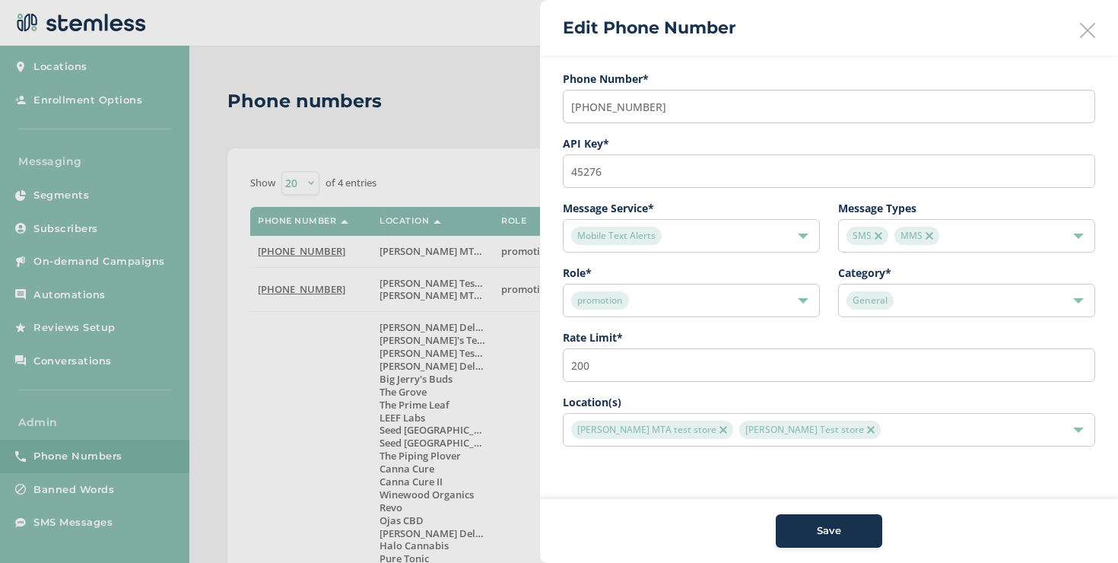
click at [1087, 27] on icon at bounding box center [1087, 30] width 15 height 15
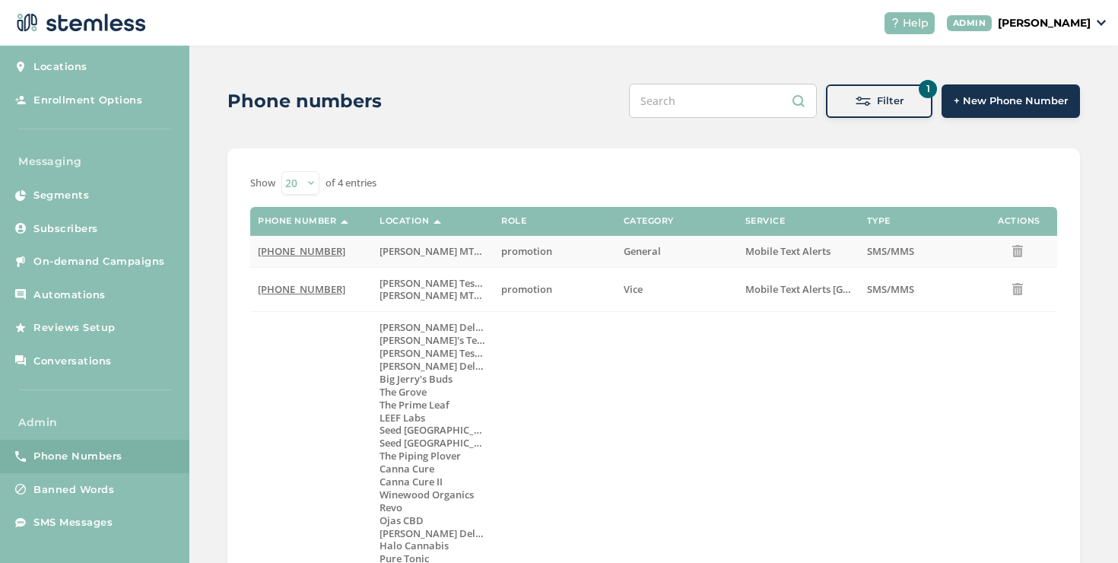
click at [310, 259] on td "[PHONE_NUMBER]" at bounding box center [311, 251] width 122 height 31
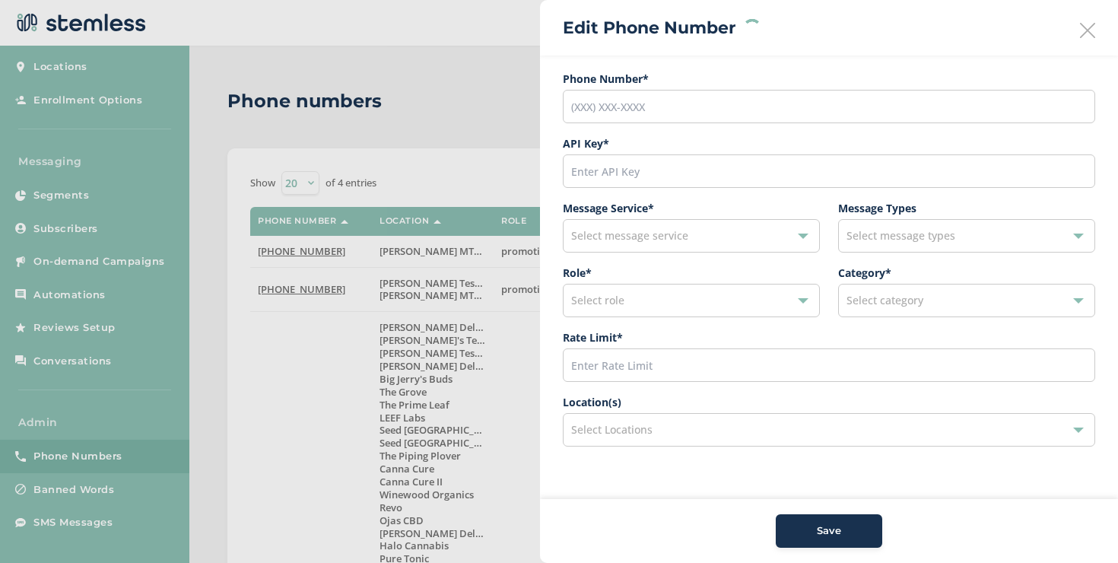
click at [720, 428] on div "Select Locations" at bounding box center [829, 429] width 533 height 33
type input "[PHONE_NUMBER]"
type input "45276"
type input "200"
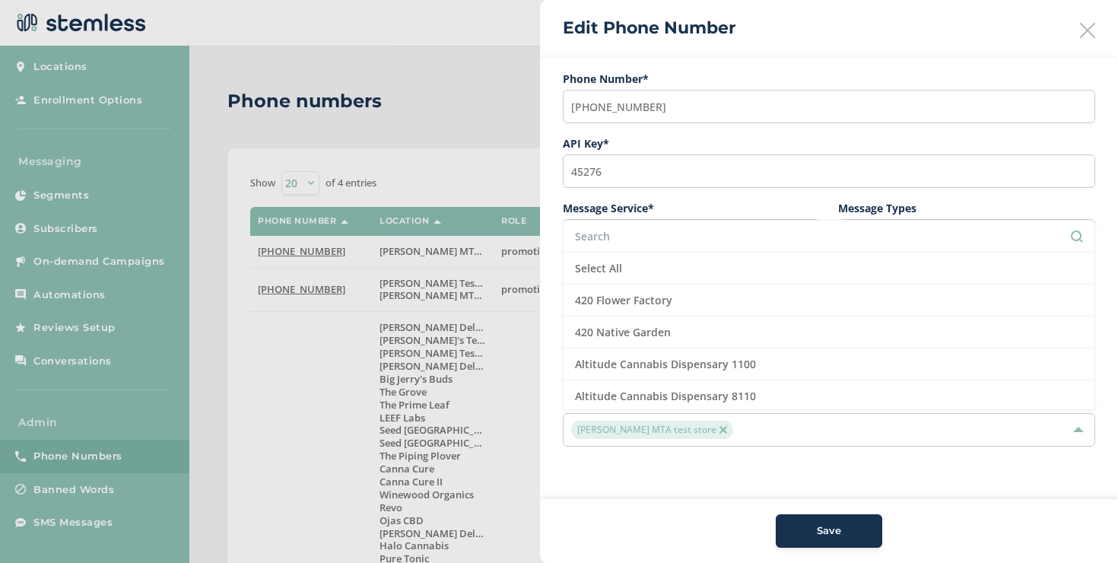
click at [609, 241] on input "text" at bounding box center [829, 236] width 508 height 16
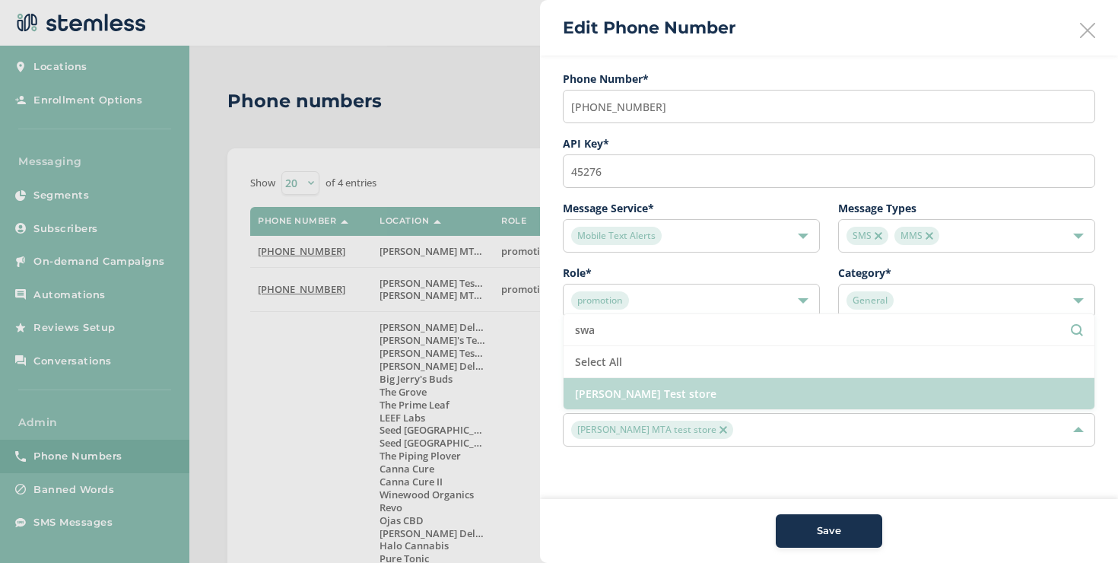
type input "swa"
click at [662, 401] on li "[PERSON_NAME] Test store" at bounding box center [829, 393] width 531 height 31
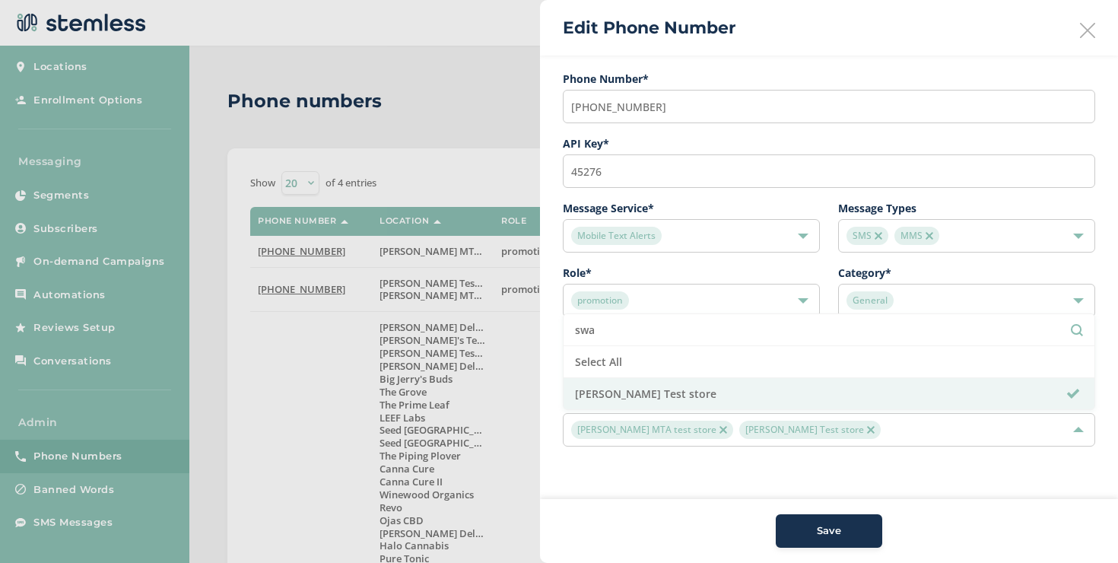
click at [815, 521] on button "Save" at bounding box center [829, 530] width 107 height 33
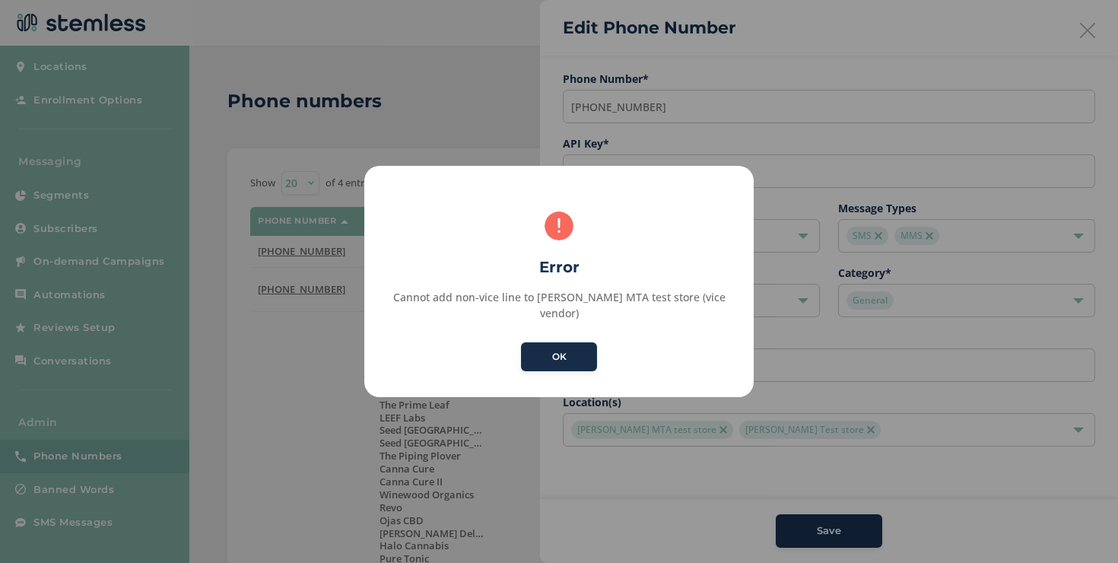
click at [548, 345] on button "OK" at bounding box center [559, 356] width 76 height 29
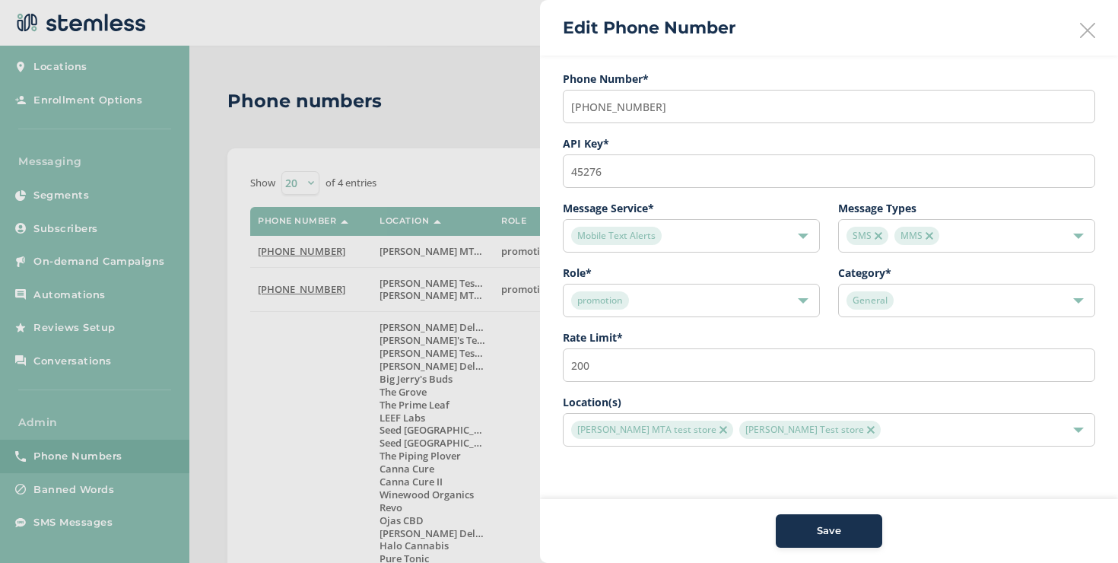
click at [720, 430] on img at bounding box center [724, 430] width 8 height 8
click at [793, 523] on div "Save" at bounding box center [829, 530] width 82 height 15
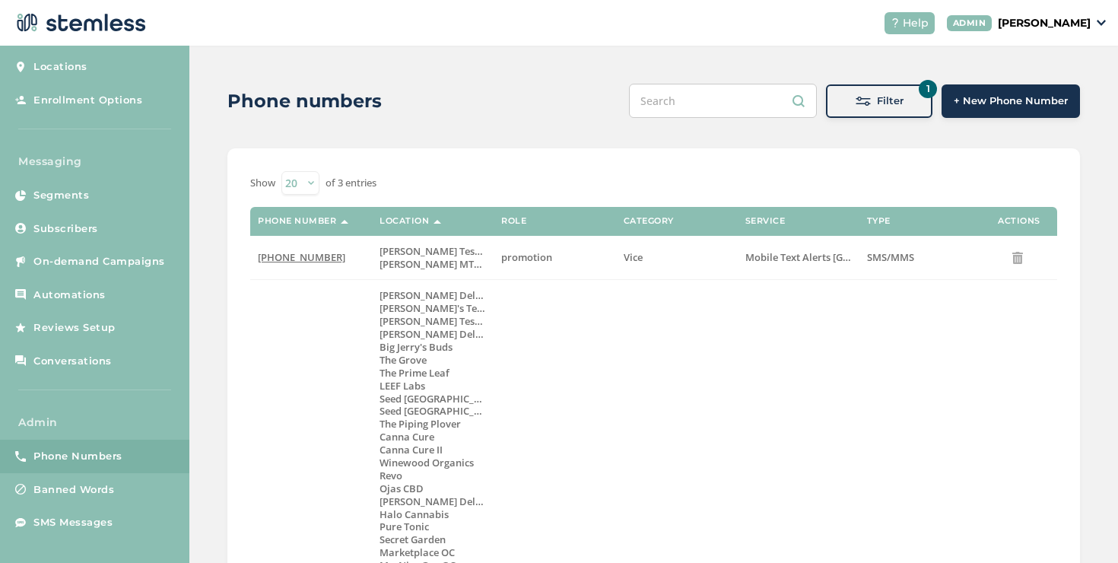
click at [1038, 26] on p "[PERSON_NAME]" at bounding box center [1044, 23] width 93 height 16
click at [1038, 105] on span "Impersonate" at bounding box center [1052, 109] width 75 height 15
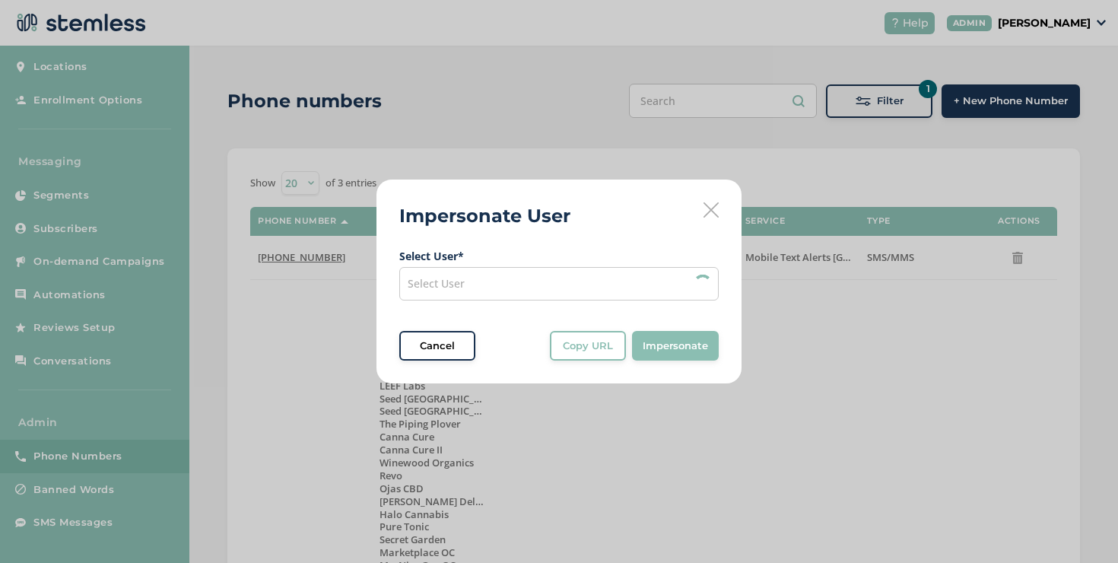
click at [635, 272] on div "Select User" at bounding box center [559, 283] width 320 height 33
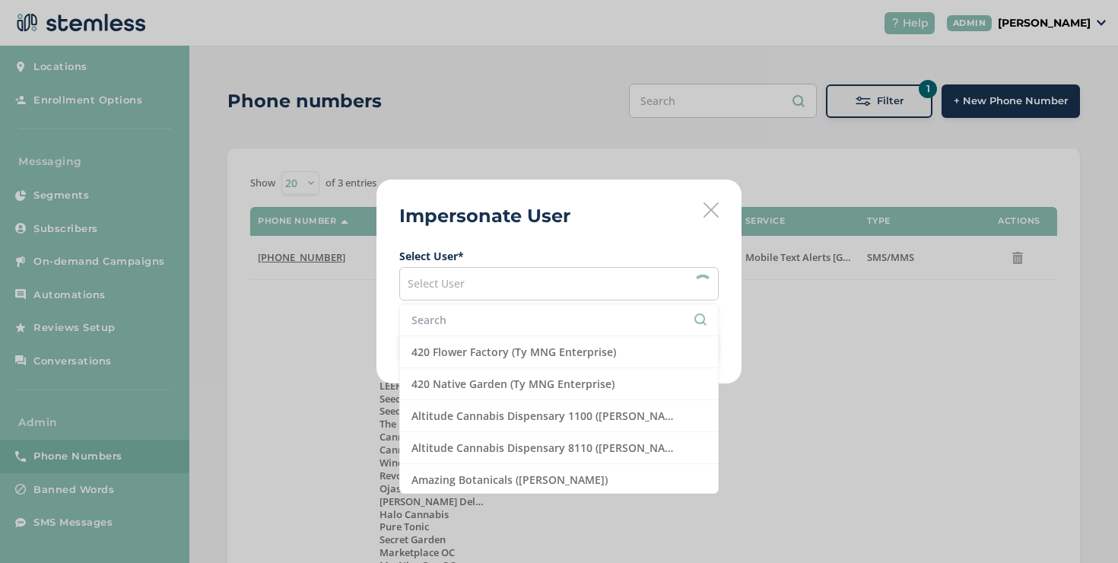
click at [504, 316] on input "text" at bounding box center [559, 320] width 295 height 16
type input "s"
click at [517, 323] on input "text" at bounding box center [559, 320] width 295 height 16
type input "sa"
click at [707, 211] on icon at bounding box center [711, 209] width 15 height 15
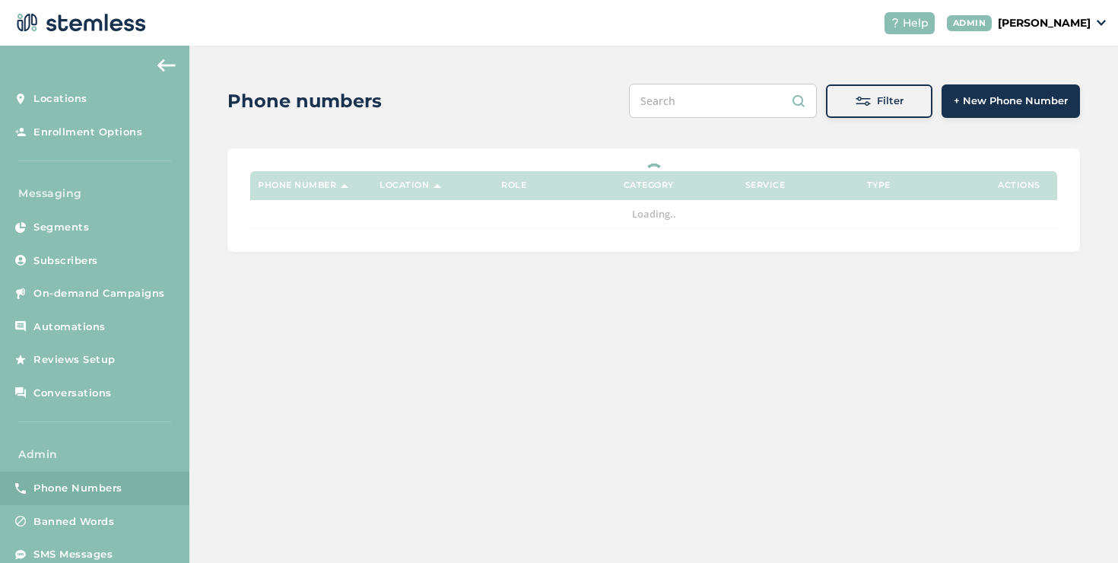
click at [1013, 22] on p "[PERSON_NAME]" at bounding box center [1044, 23] width 93 height 16
click at [1023, 115] on span "Impersonate" at bounding box center [1052, 109] width 75 height 15
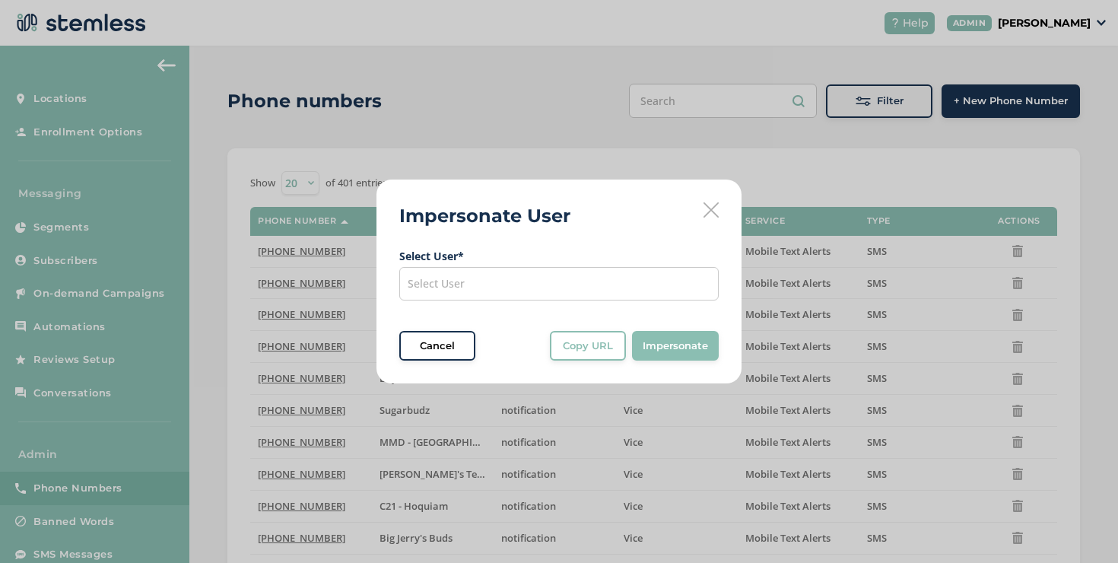
click at [600, 274] on div "Select User" at bounding box center [559, 283] width 320 height 33
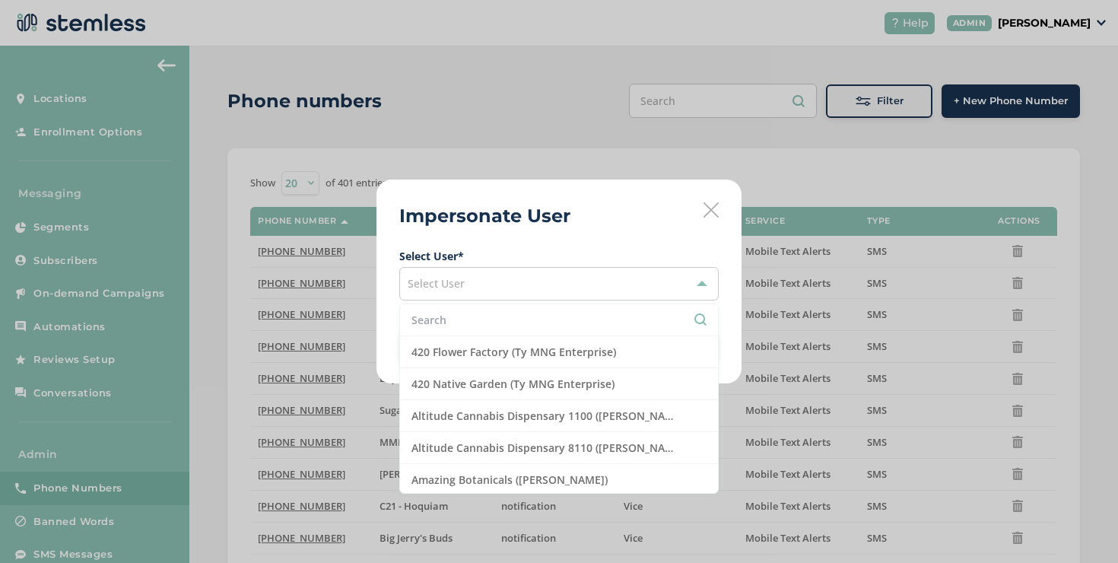
click at [495, 325] on input "text" at bounding box center [559, 320] width 295 height 16
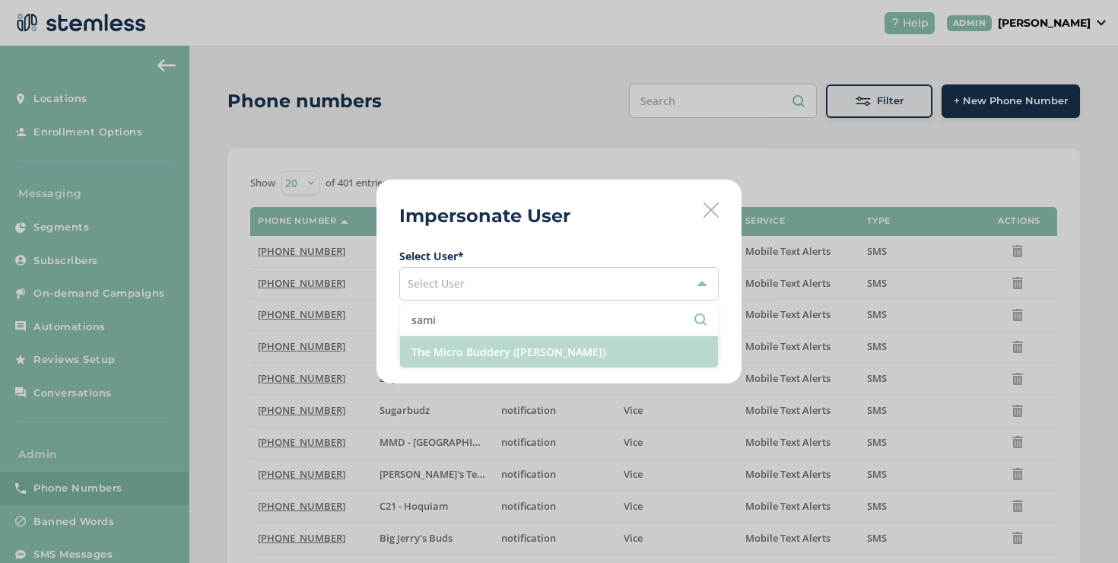
type input "sami"
click at [478, 342] on li "The Micro Buddery (Sami Dippner)" at bounding box center [559, 351] width 318 height 31
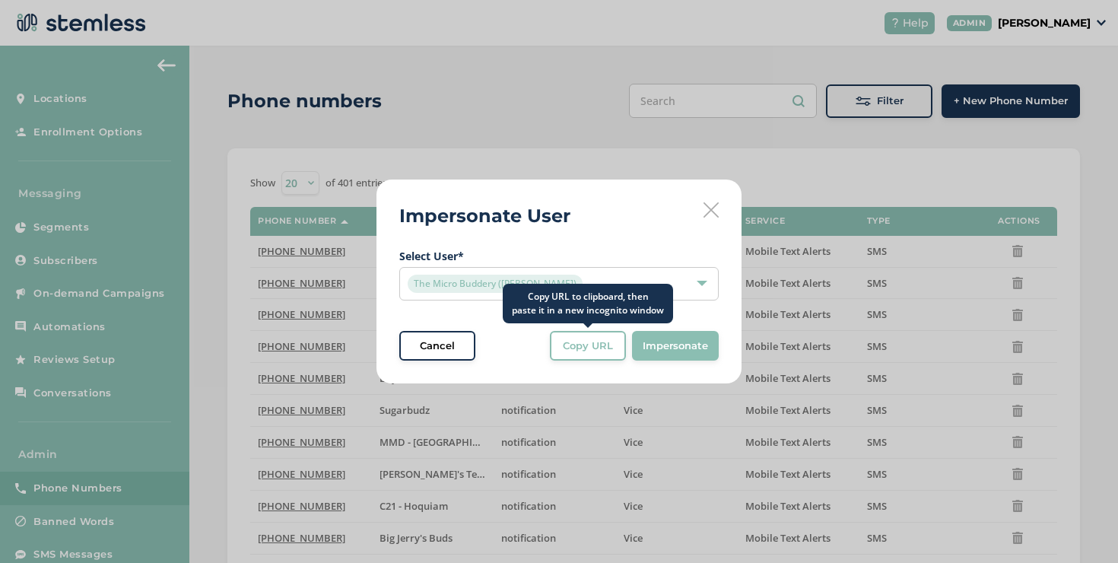
click at [570, 339] on span "Copy URL" at bounding box center [588, 346] width 50 height 15
